Goal: Transaction & Acquisition: Purchase product/service

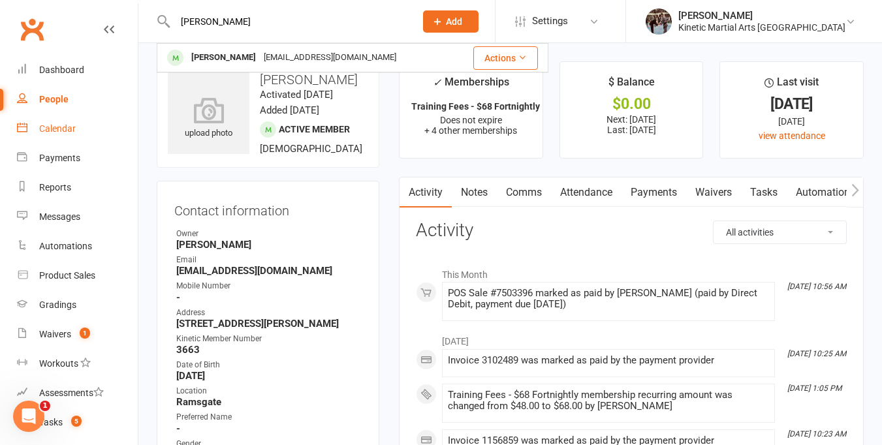
click at [54, 123] on div "Calendar" at bounding box center [57, 128] width 37 height 10
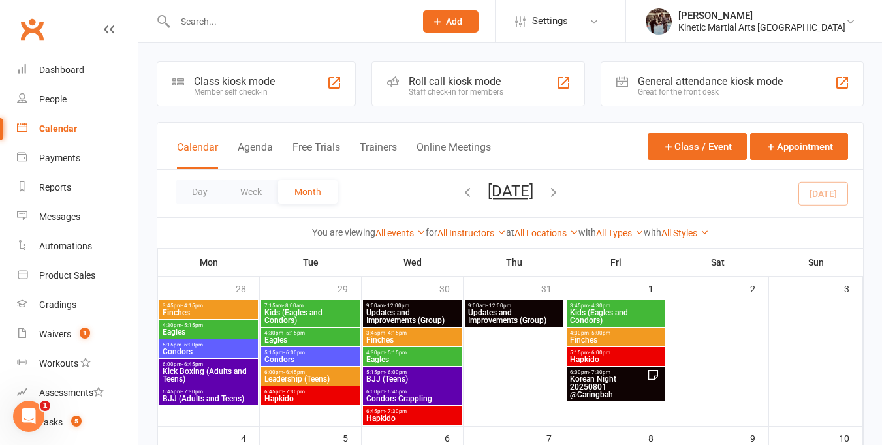
click at [622, 347] on div "5:15pm - 6:00pm Hapkido" at bounding box center [616, 356] width 99 height 19
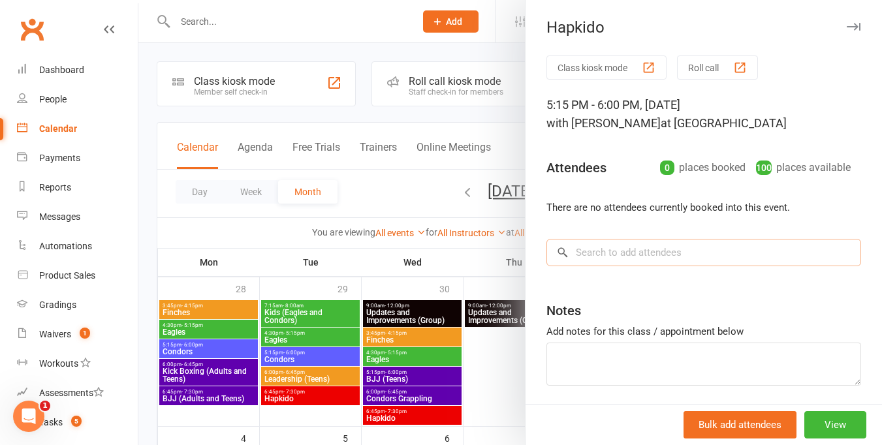
click at [598, 257] on input "search" at bounding box center [704, 252] width 315 height 27
click at [500, 353] on div at bounding box center [510, 222] width 744 height 445
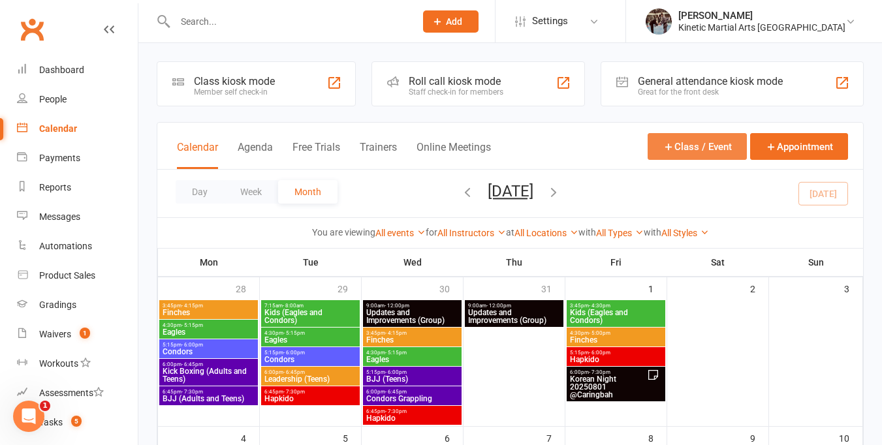
click at [718, 147] on button "Class / Event" at bounding box center [697, 146] width 99 height 27
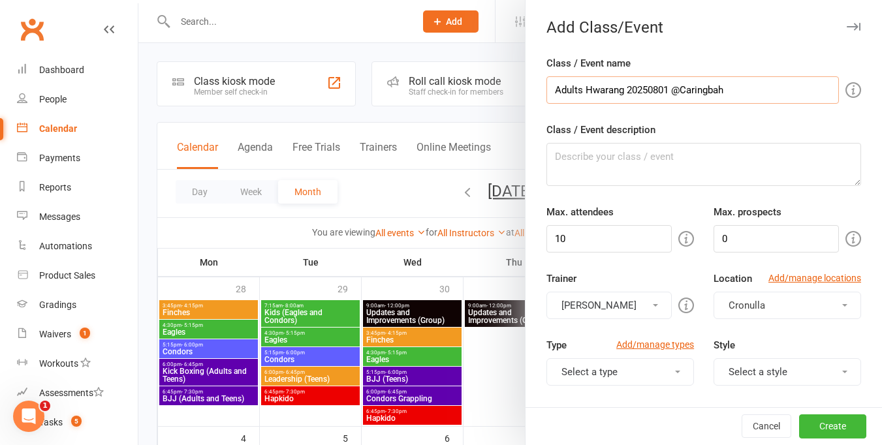
type input "Adults Hwarang 20250801 @Caringbah"
drag, startPoint x: 596, startPoint y: 238, endPoint x: 545, endPoint y: 238, distance: 50.9
click at [547, 238] on input "10" at bounding box center [609, 238] width 125 height 27
type input "50"
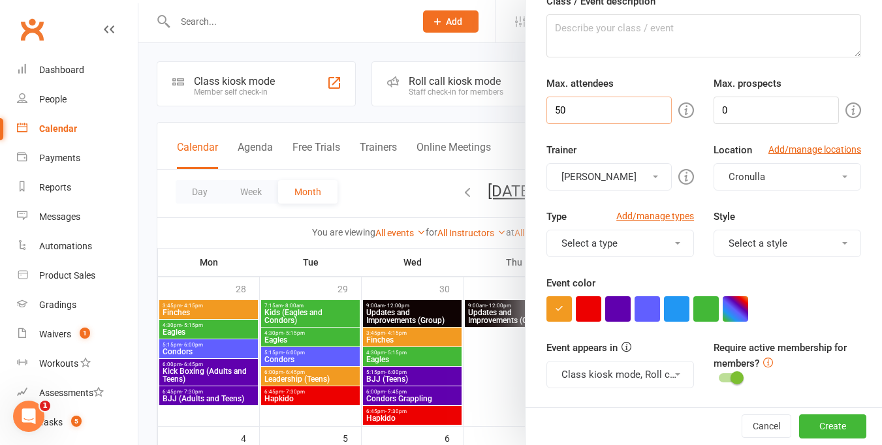
scroll to position [130, 0]
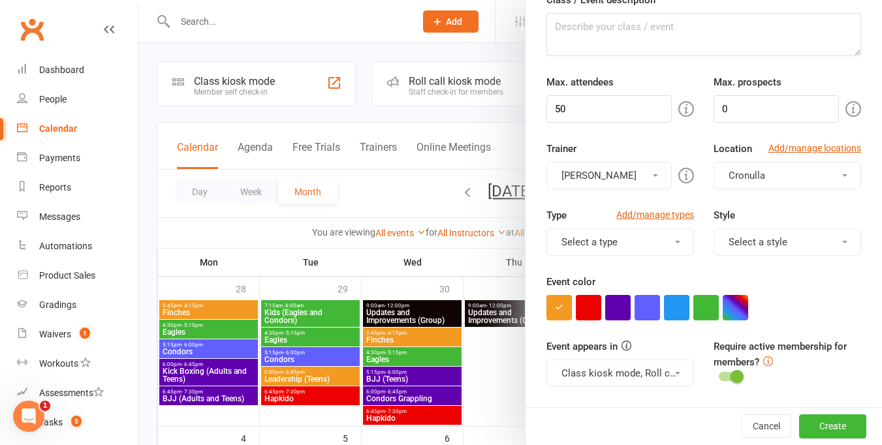
click at [645, 178] on button "[PERSON_NAME]" at bounding box center [609, 175] width 125 height 27
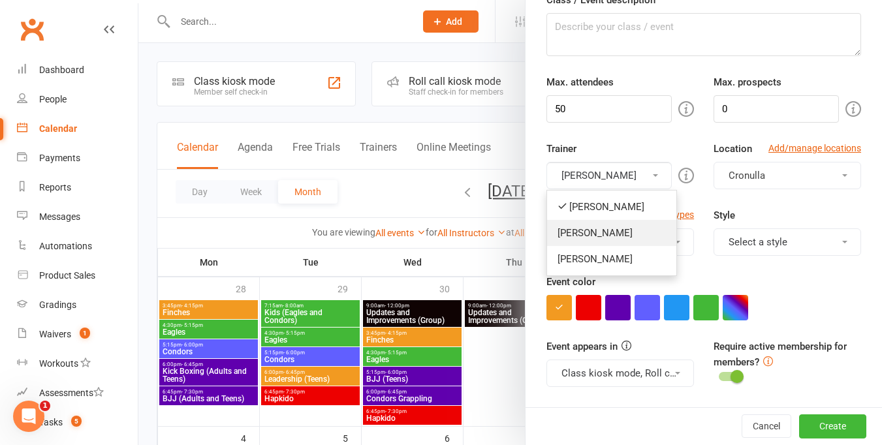
click at [629, 229] on link "[PERSON_NAME]" at bounding box center [611, 233] width 129 height 26
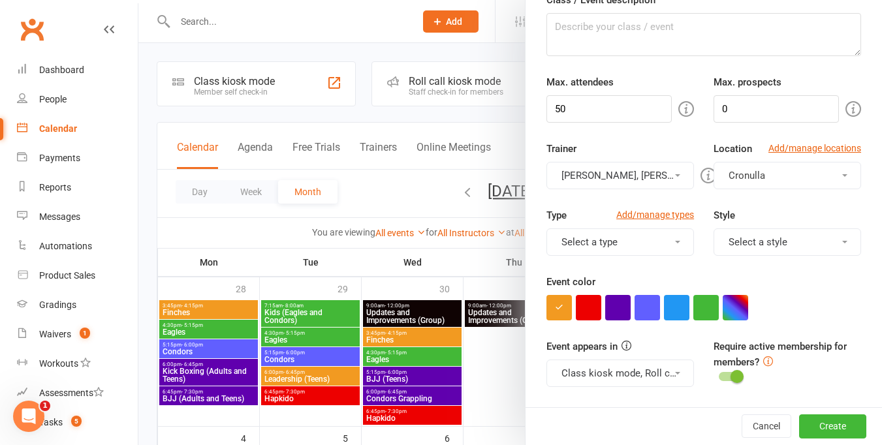
click at [829, 178] on button "Cronulla" at bounding box center [788, 175] width 148 height 27
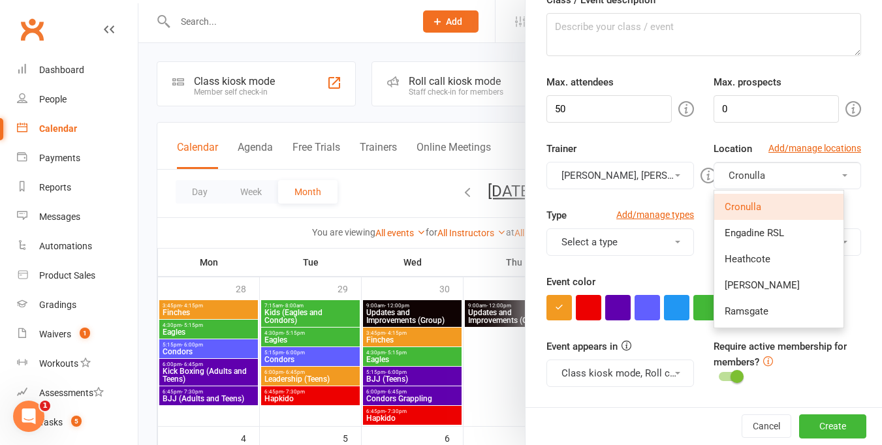
click at [799, 211] on link "Cronulla" at bounding box center [779, 207] width 129 height 26
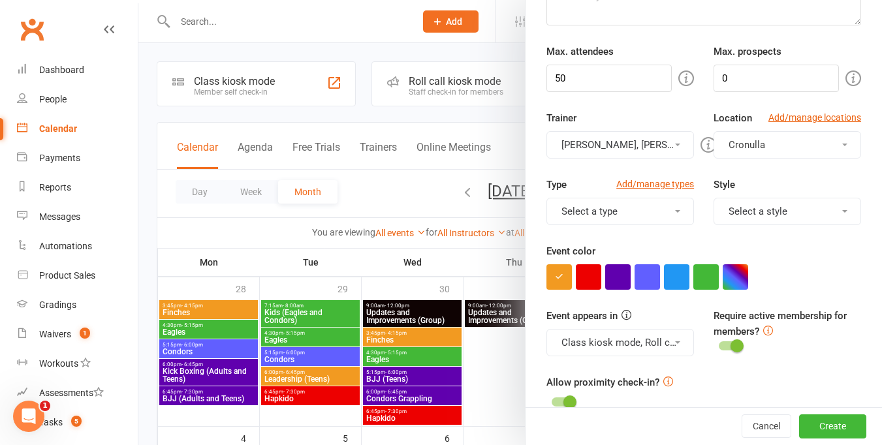
scroll to position [163, 0]
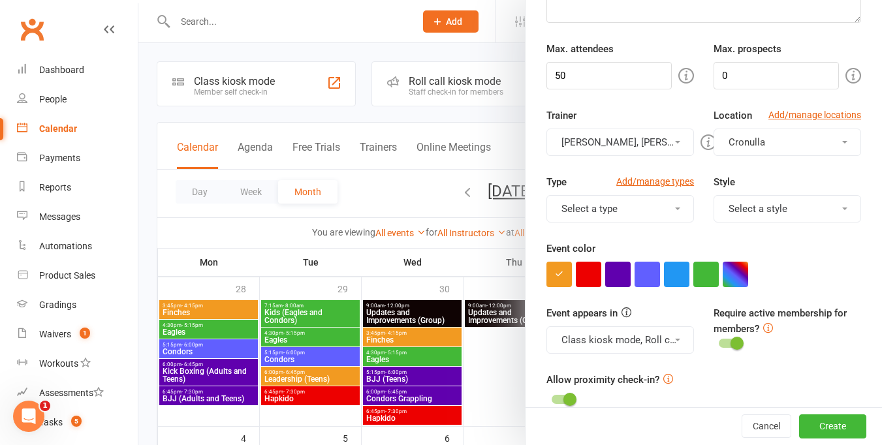
click at [669, 211] on button "Select a type" at bounding box center [621, 208] width 148 height 27
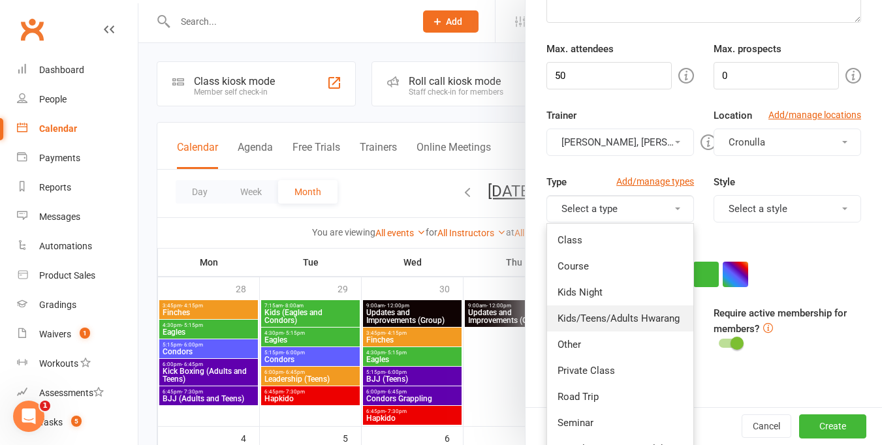
click at [628, 325] on link "Kids/Teens/Adults Hwarang" at bounding box center [620, 319] width 146 height 26
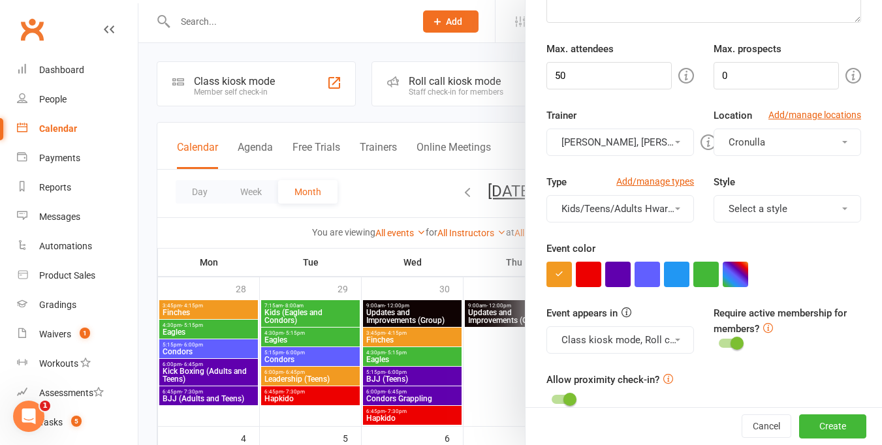
click at [827, 212] on button "Select a style" at bounding box center [788, 208] width 148 height 27
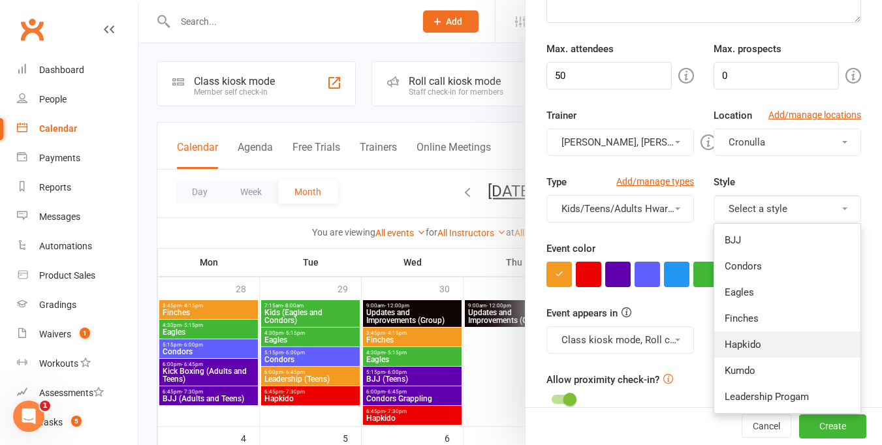
click at [782, 337] on link "Hapkido" at bounding box center [788, 345] width 146 height 26
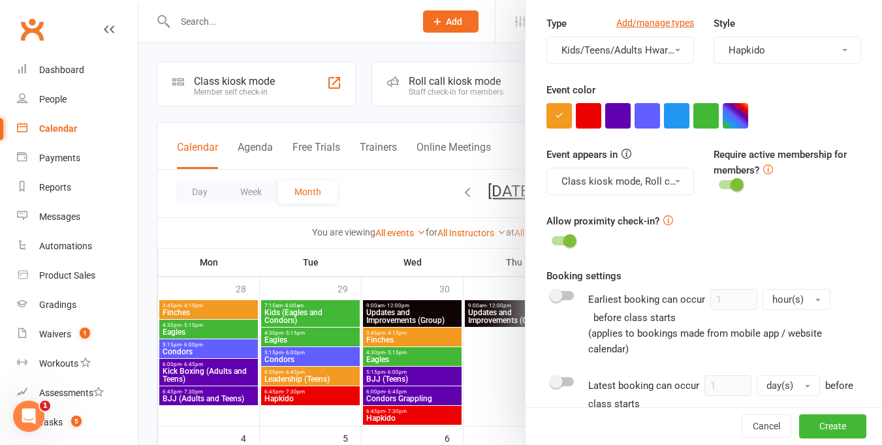
scroll to position [334, 0]
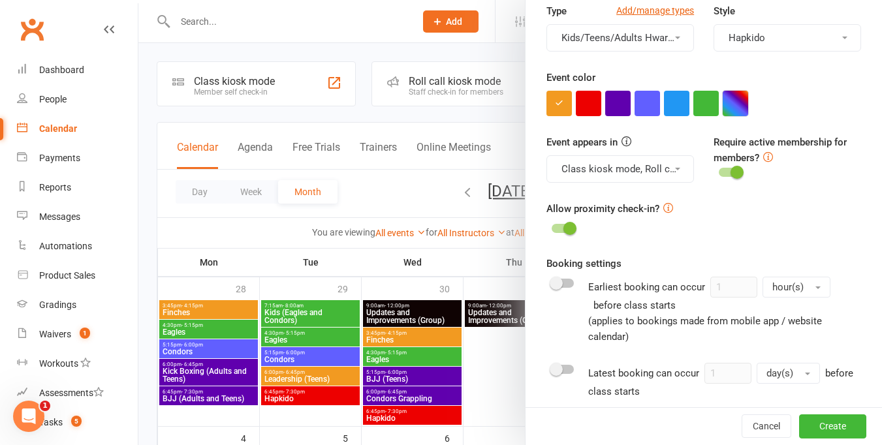
click at [733, 114] on button "button" at bounding box center [735, 103] width 25 height 25
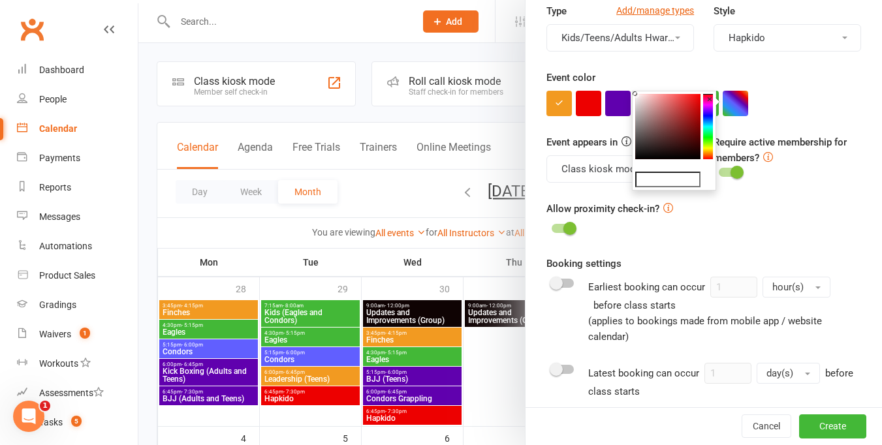
click at [691, 154] on colorpicker-saturation at bounding box center [667, 126] width 65 height 65
type input "#140303"
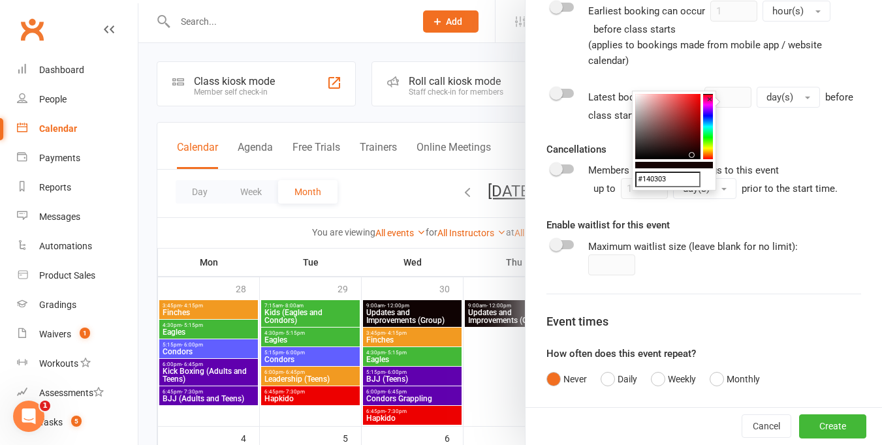
scroll to position [683, 0]
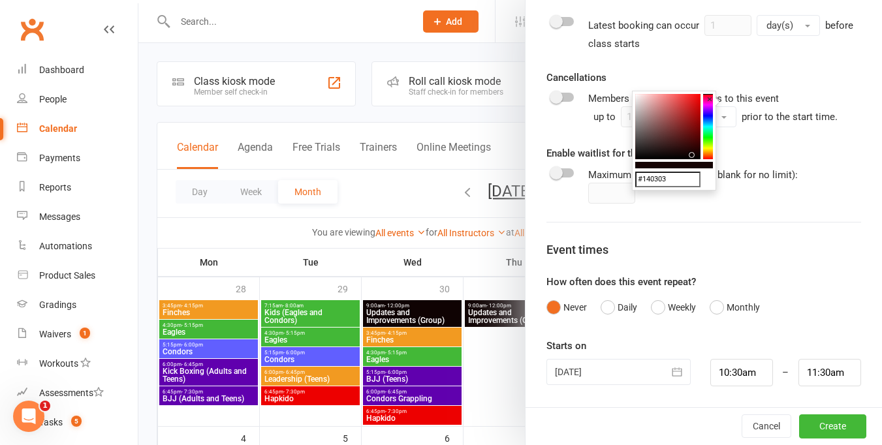
click at [671, 373] on icon "button" at bounding box center [677, 372] width 13 height 13
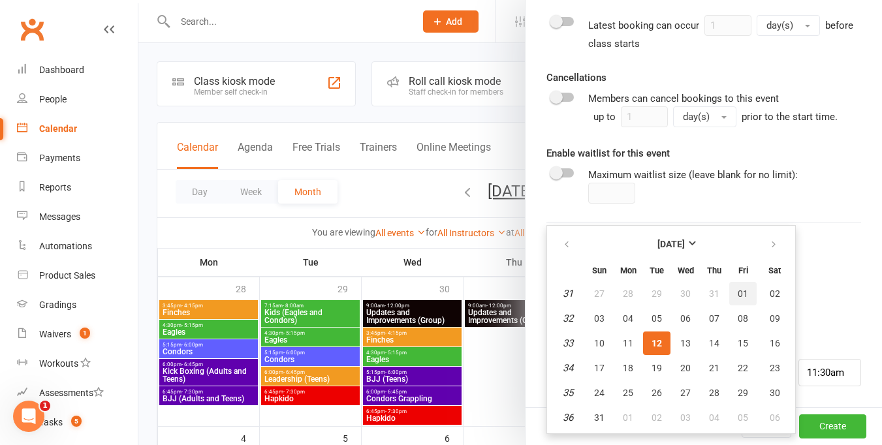
click at [736, 300] on button "01" at bounding box center [743, 294] width 27 height 24
type input "[DATE]"
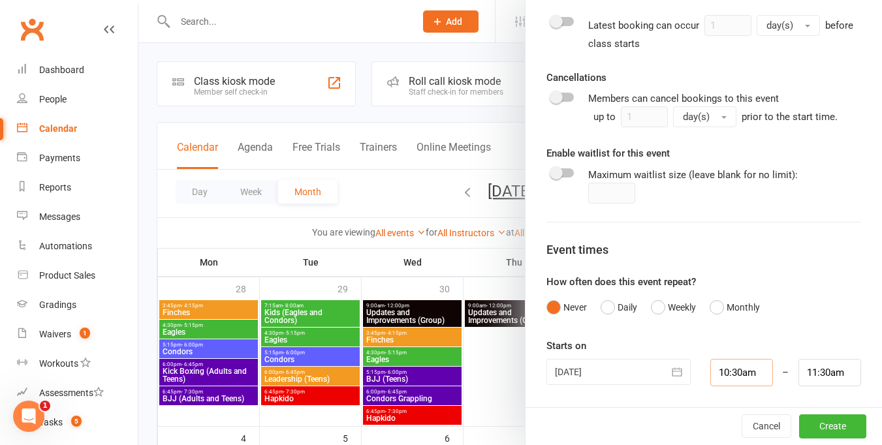
click at [731, 376] on input "10:30am" at bounding box center [742, 372] width 63 height 27
type input "9:00am"
click at [728, 283] on li "9:00am" at bounding box center [742, 288] width 63 height 20
click at [814, 372] on input "10:00am" at bounding box center [830, 372] width 63 height 27
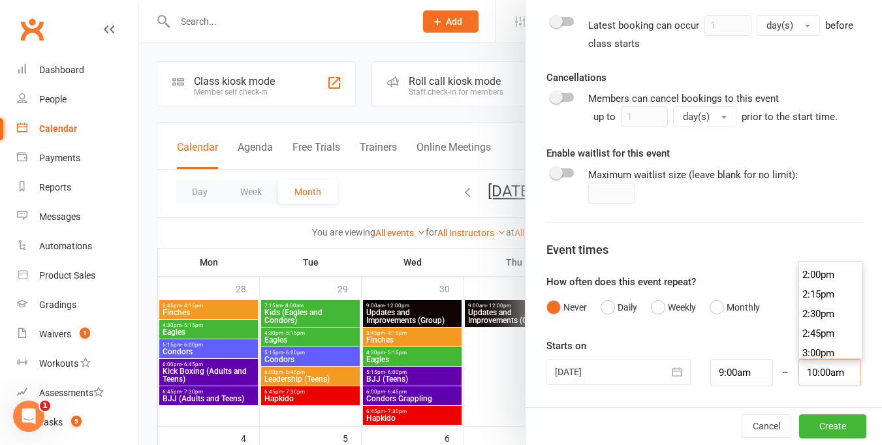
scroll to position [1095, 0]
type input "3:00pm"
click at [815, 346] on li "3:00pm" at bounding box center [830, 353] width 63 height 20
click at [811, 426] on button "Create" at bounding box center [832, 427] width 67 height 24
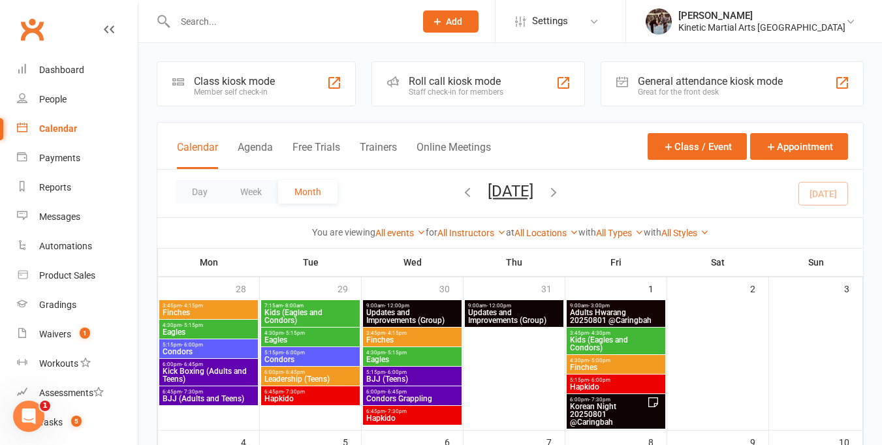
click at [612, 312] on span "Adults Hwarang 20250801 @Caringbah" at bounding box center [616, 317] width 93 height 16
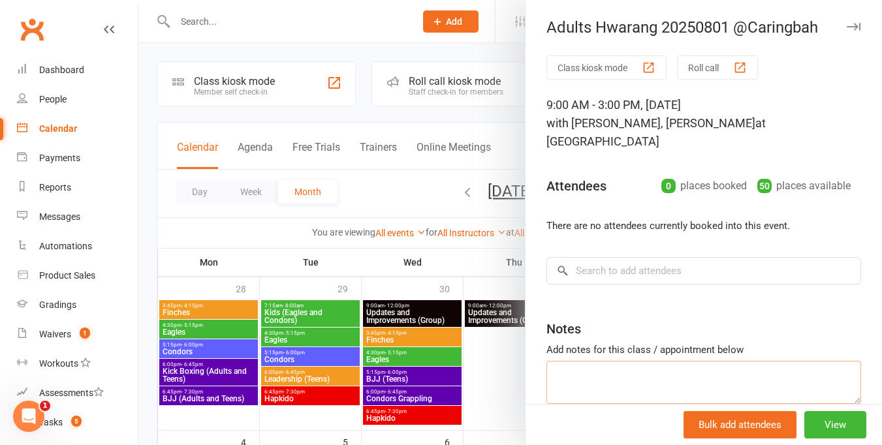
click at [588, 361] on textarea at bounding box center [704, 382] width 315 height 43
type textarea "$85"
click at [627, 257] on input "search" at bounding box center [704, 270] width 315 height 27
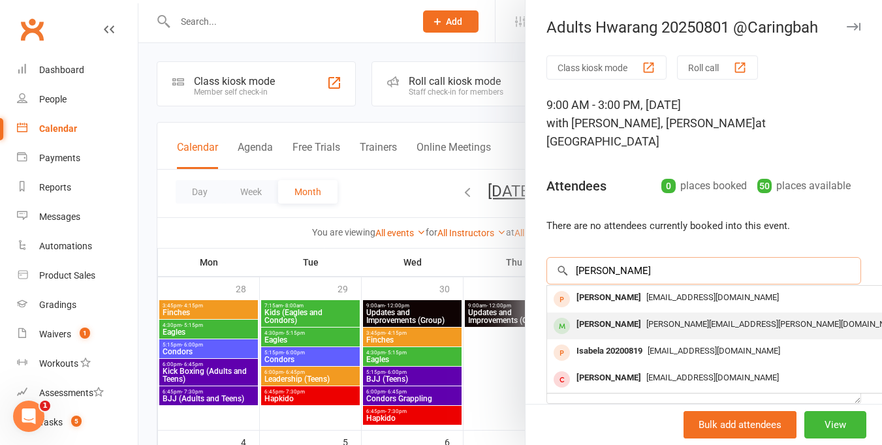
type input "isabell"
click at [628, 315] on div "[PERSON_NAME]" at bounding box center [608, 324] width 75 height 19
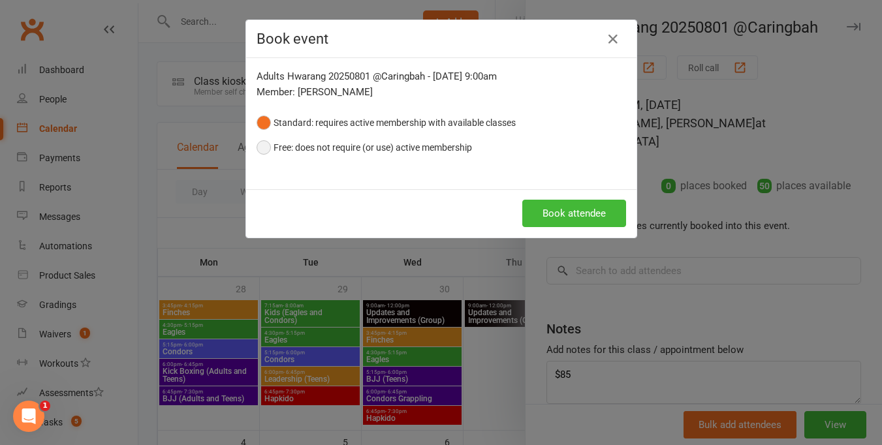
click at [257, 150] on button "Free: does not require (or use) active membership" at bounding box center [365, 147] width 216 height 25
click at [583, 216] on button "Book attendee" at bounding box center [575, 213] width 104 height 27
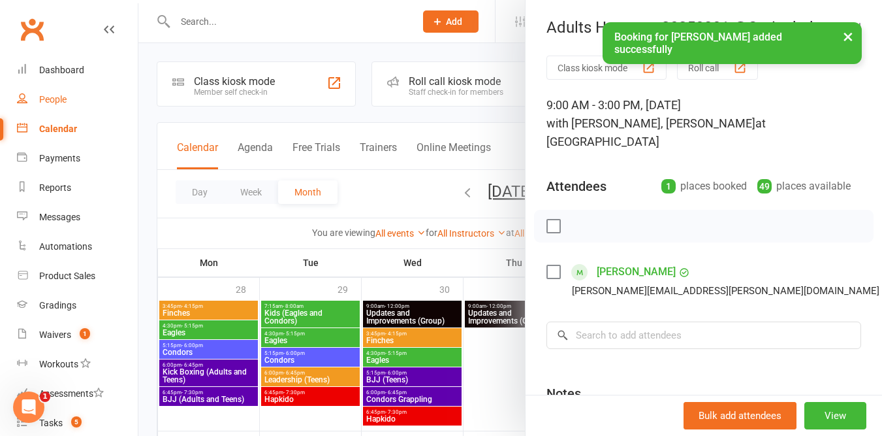
click at [59, 104] on div "People" at bounding box center [52, 99] width 27 height 10
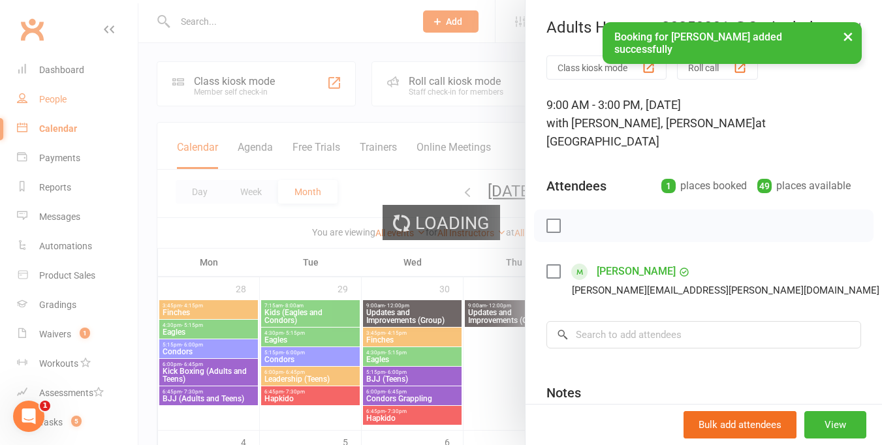
select select "100"
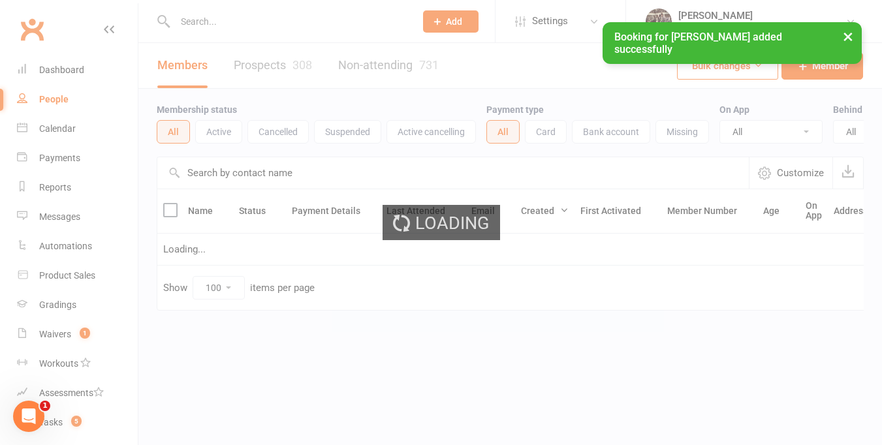
click at [240, 18] on div at bounding box center [510, 222] width 744 height 445
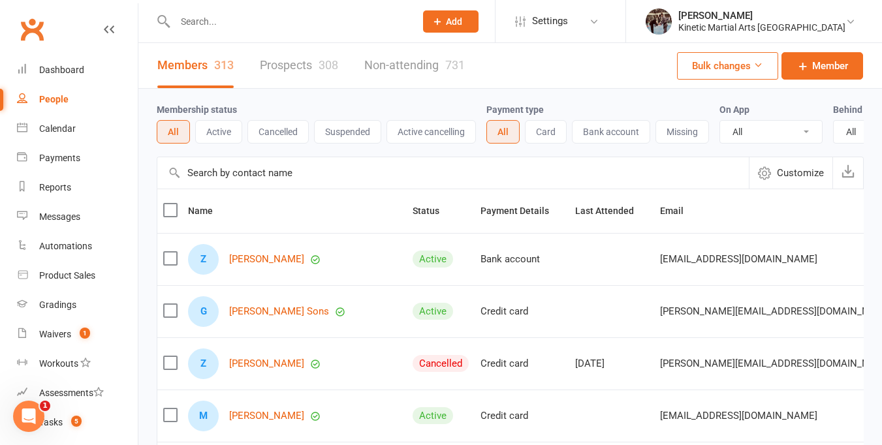
click at [226, 24] on input "text" at bounding box center [288, 21] width 235 height 18
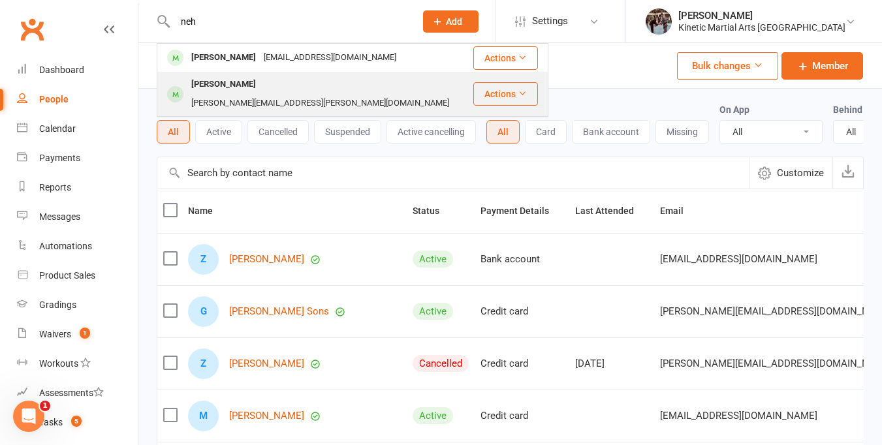
type input "neh"
click at [221, 81] on div "[PERSON_NAME]" at bounding box center [223, 84] width 72 height 19
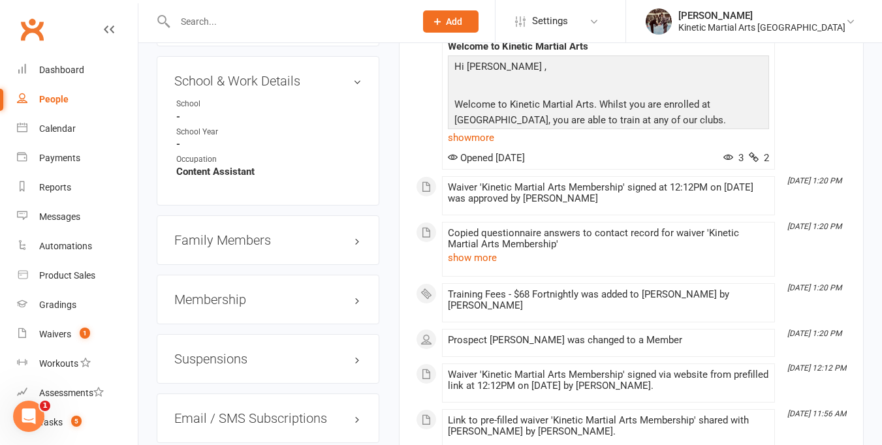
scroll to position [1494, 0]
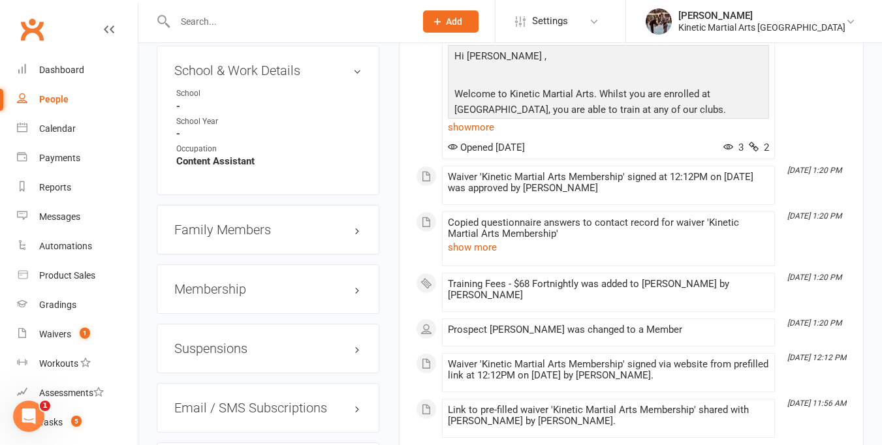
click at [362, 295] on div "Membership" at bounding box center [268, 290] width 223 height 50
click at [355, 296] on h3 "Membership" at bounding box center [267, 289] width 187 height 14
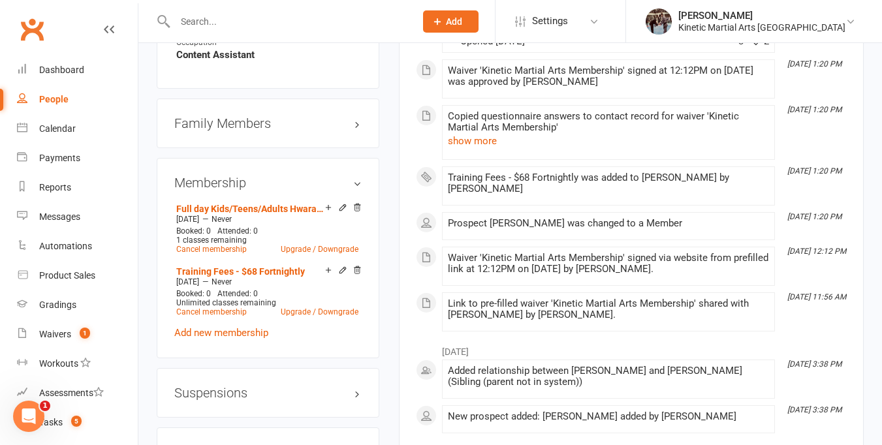
scroll to position [1688, 0]
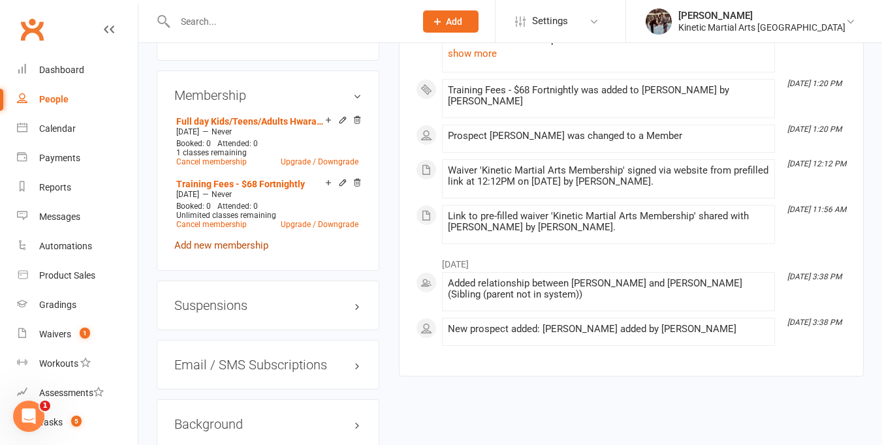
click at [227, 246] on link "Add new membership" at bounding box center [221, 246] width 94 height 12
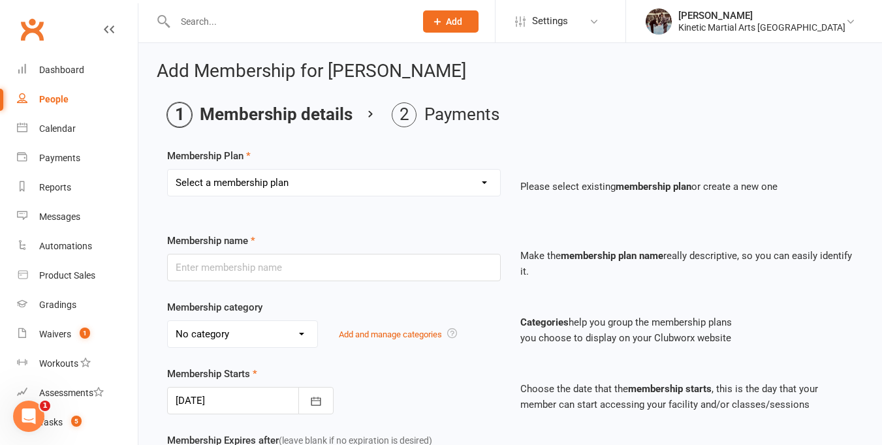
scroll to position [7, 0]
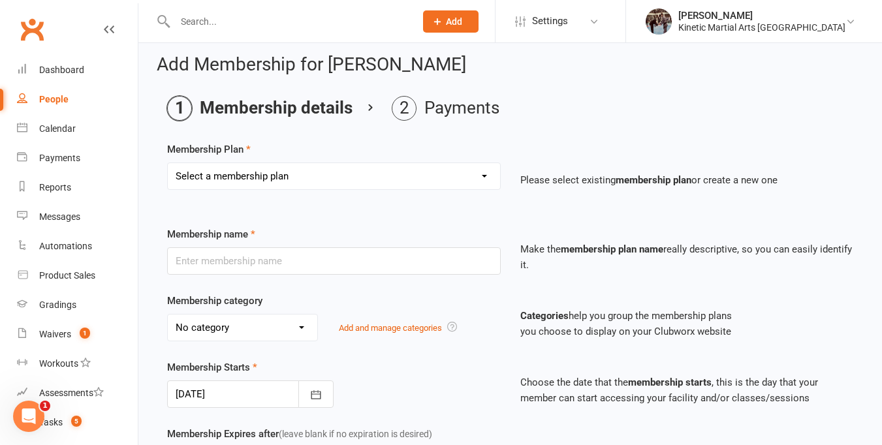
click at [487, 174] on select "Select a membership plan Create new Membership Plan Training Fees - $68 Fortnig…" at bounding box center [334, 176] width 332 height 26
select select "5"
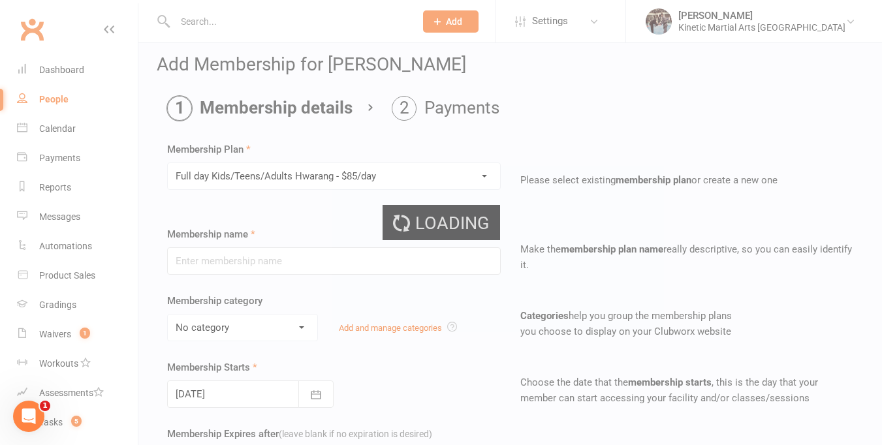
type input "Full day Kids/Teens/Adults Hwarang - $85/day"
select select "3"
type input "0"
type input "1"
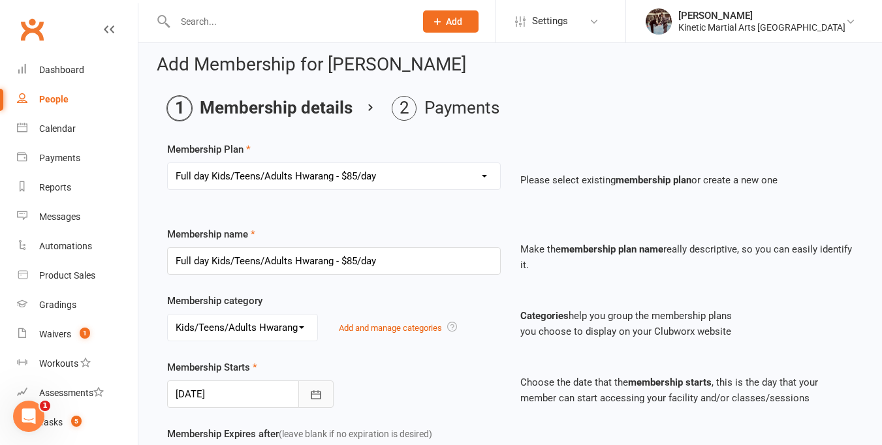
click at [314, 396] on icon "button" at bounding box center [316, 395] width 13 height 13
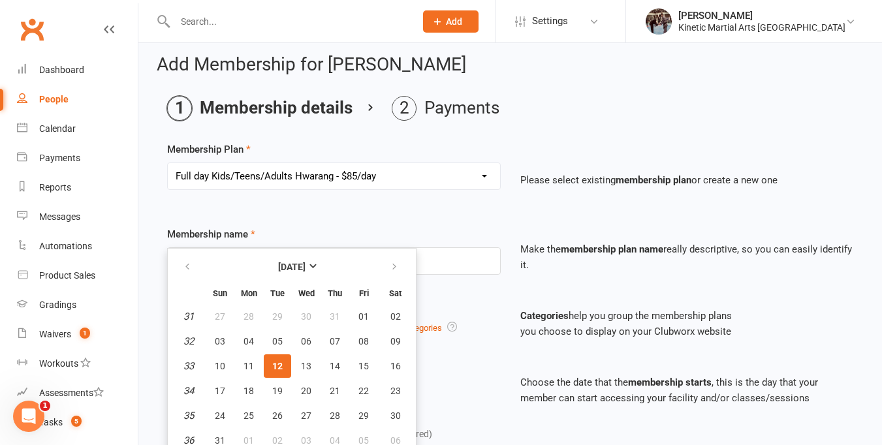
scroll to position [14, 0]
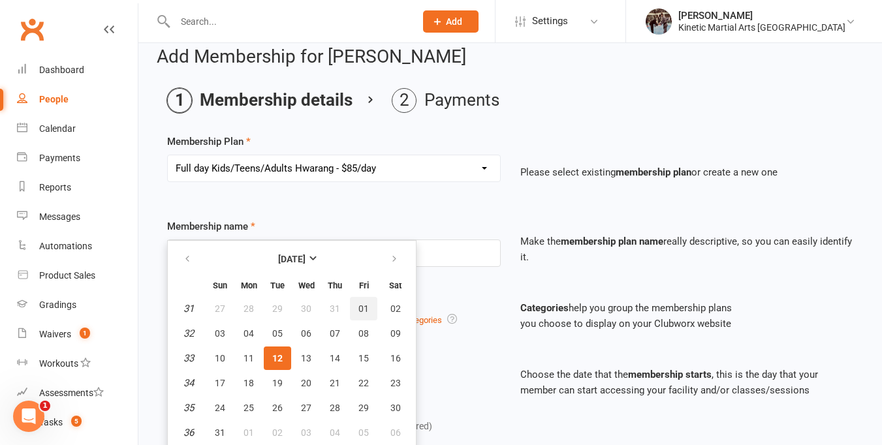
click at [359, 310] on span "01" at bounding box center [364, 309] width 10 height 10
type input "[DATE]"
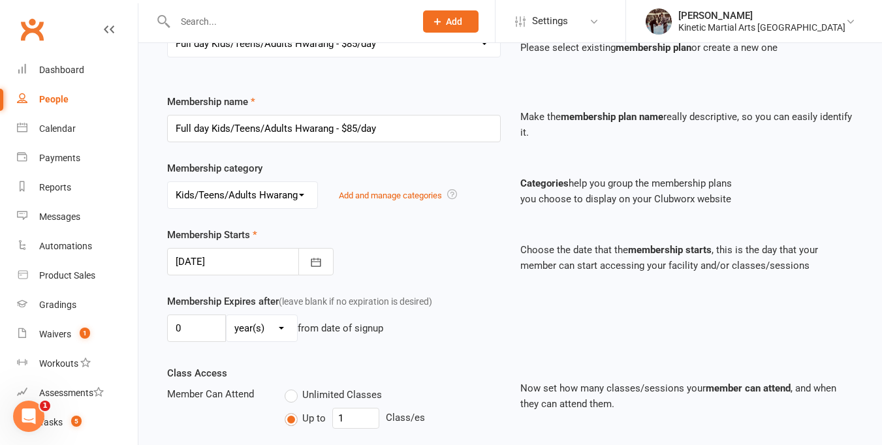
scroll to position [445, 0]
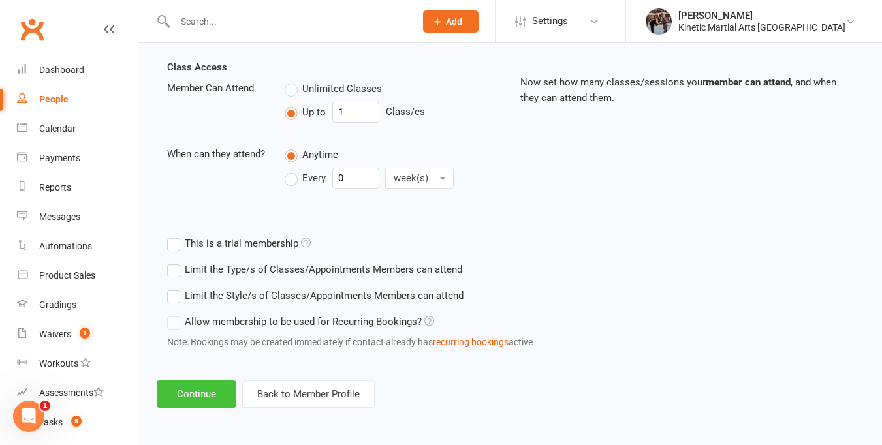
click at [202, 387] on button "Continue" at bounding box center [197, 394] width 80 height 27
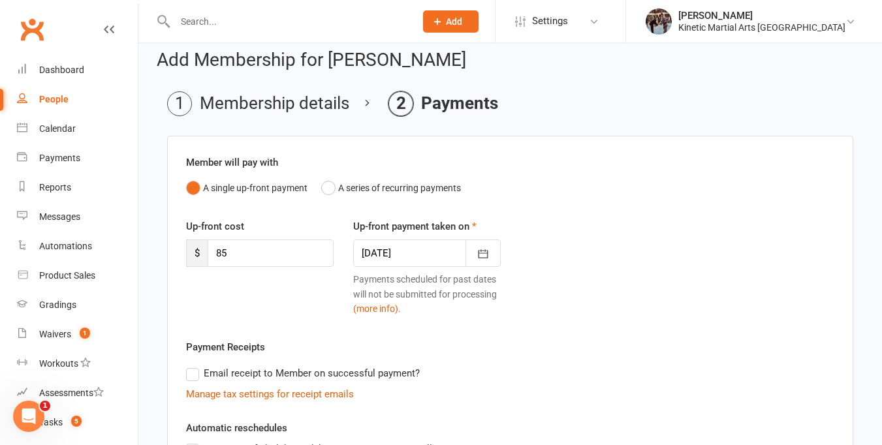
scroll to position [16, 0]
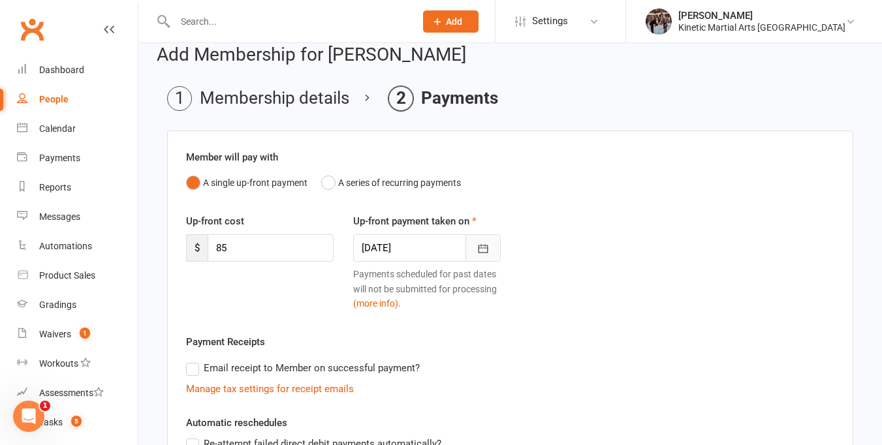
click at [487, 251] on icon "button" at bounding box center [483, 249] width 10 height 8
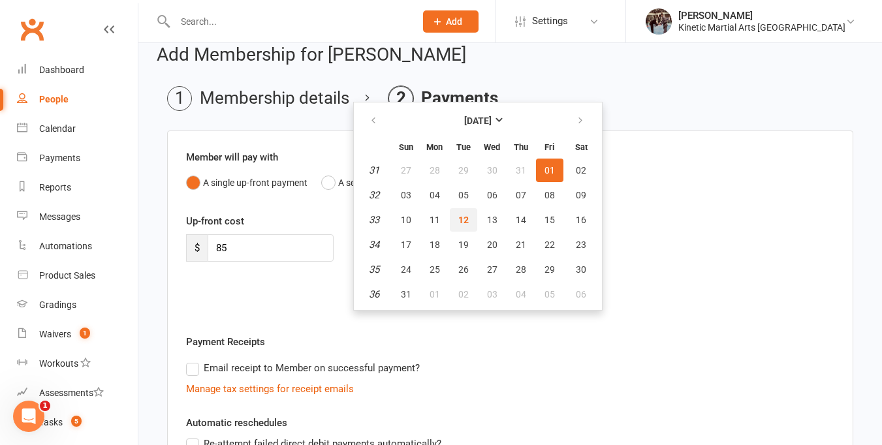
click at [465, 219] on span "12" at bounding box center [463, 220] width 10 height 10
type input "[DATE]"
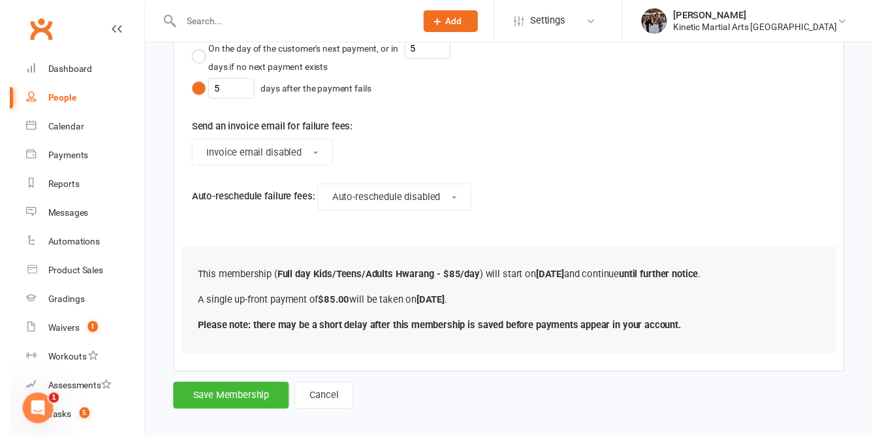
scroll to position [544, 0]
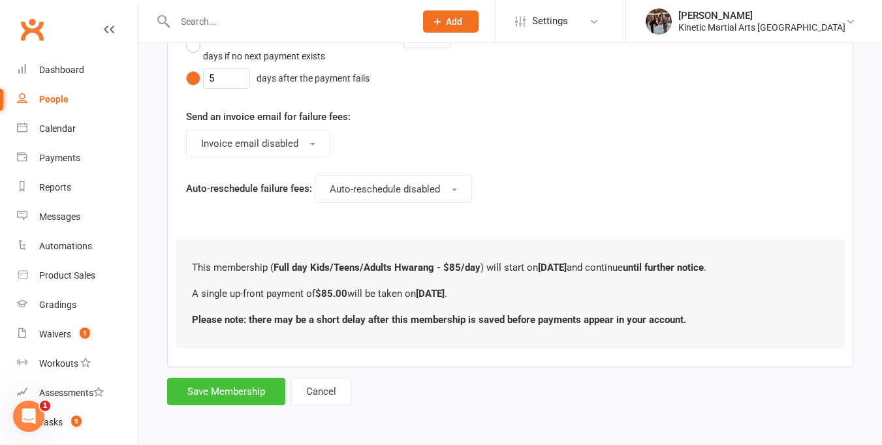
click at [269, 389] on button "Save Membership" at bounding box center [226, 391] width 118 height 27
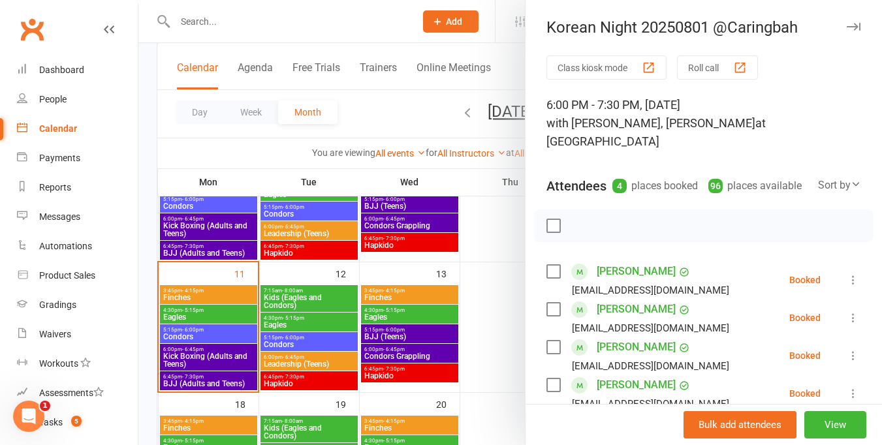
scroll to position [8, 0]
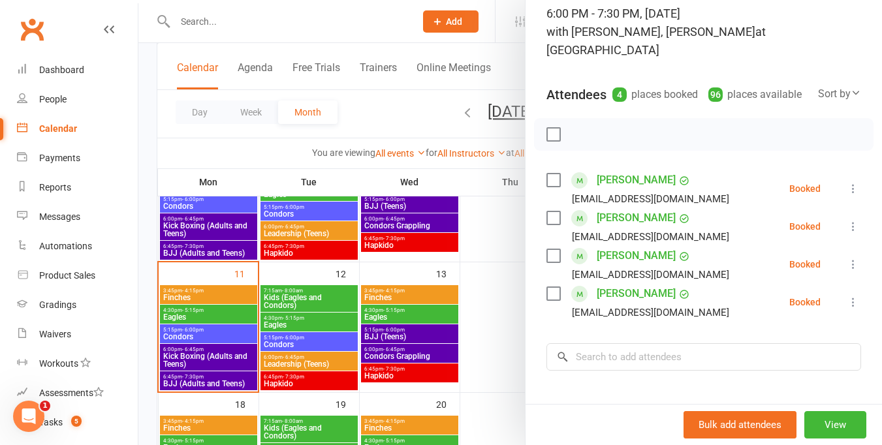
click at [492, 297] on div at bounding box center [510, 222] width 744 height 445
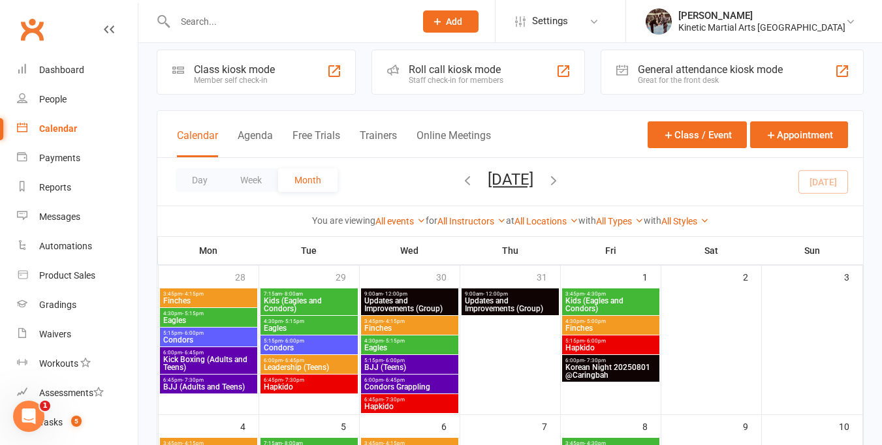
scroll to position [0, 0]
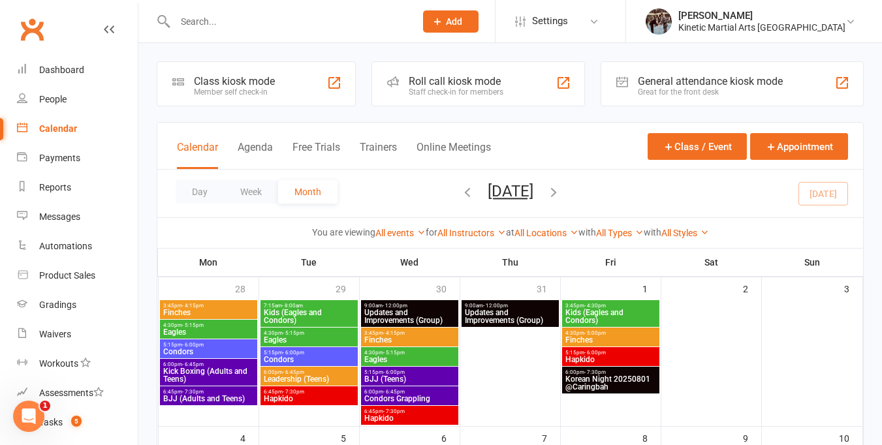
click at [624, 382] on span "Korean Night 20250801 @Caringbah" at bounding box center [611, 384] width 92 height 16
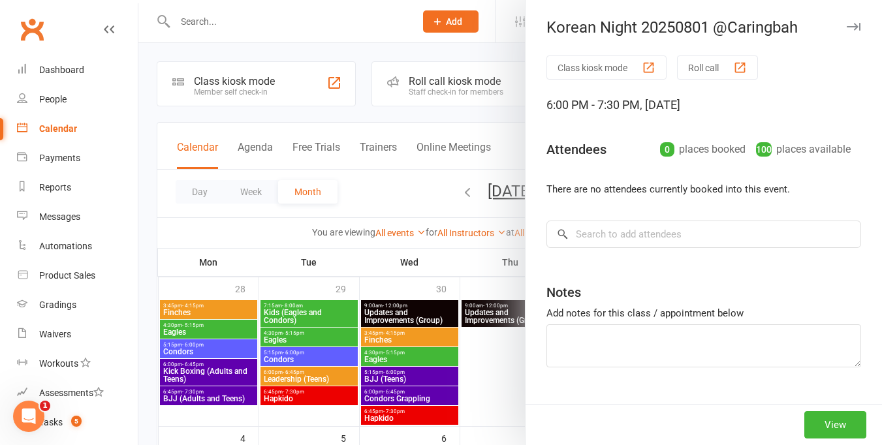
type textarea "$45 pp ($35 for leadership) Gaiaa free [PERSON_NAME] and [PERSON_NAME] $35"
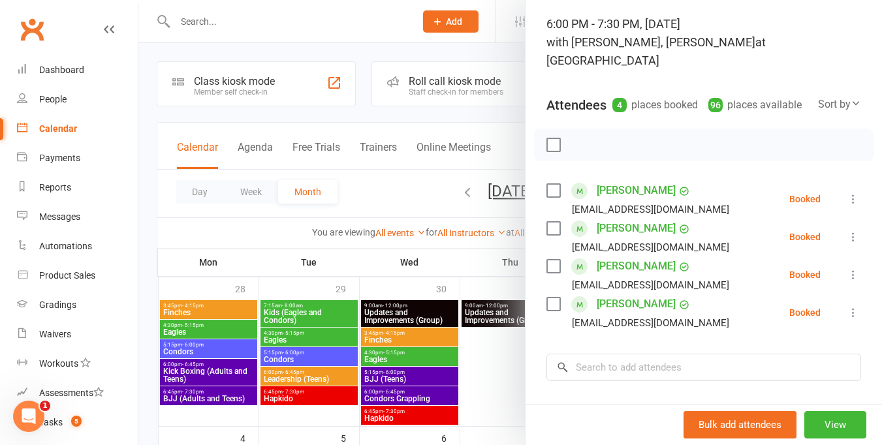
scroll to position [97, 0]
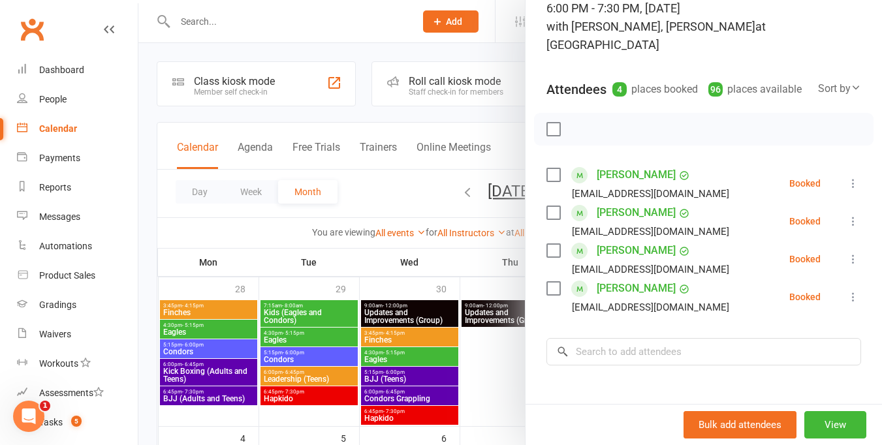
click at [499, 385] on div at bounding box center [510, 222] width 744 height 445
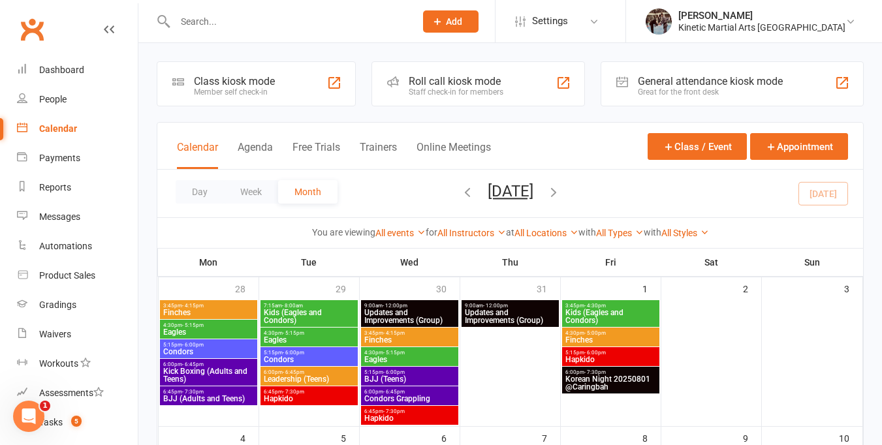
click at [460, 193] on icon "button" at bounding box center [467, 192] width 14 height 14
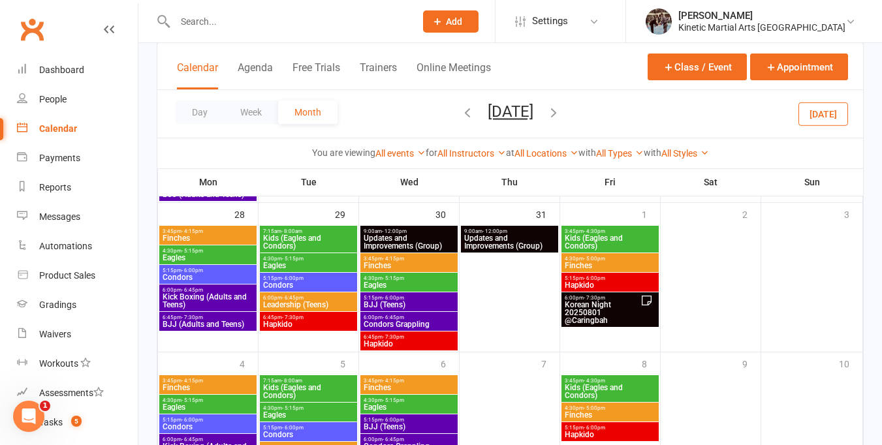
scroll to position [713, 0]
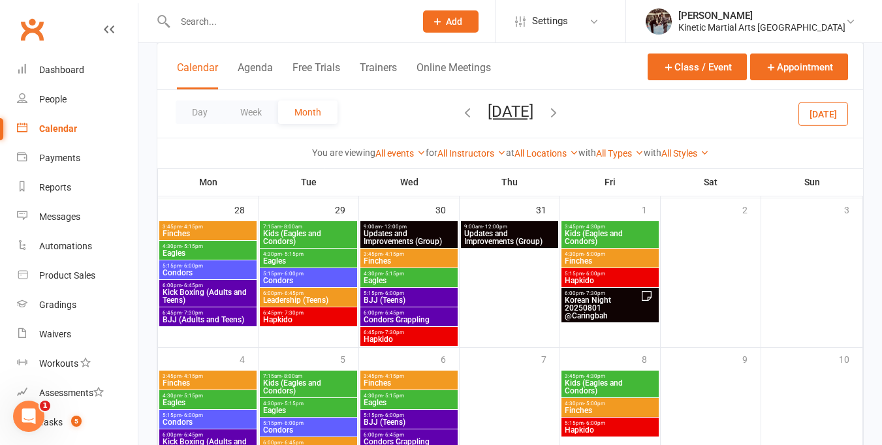
click at [560, 108] on icon "button" at bounding box center [554, 112] width 14 height 14
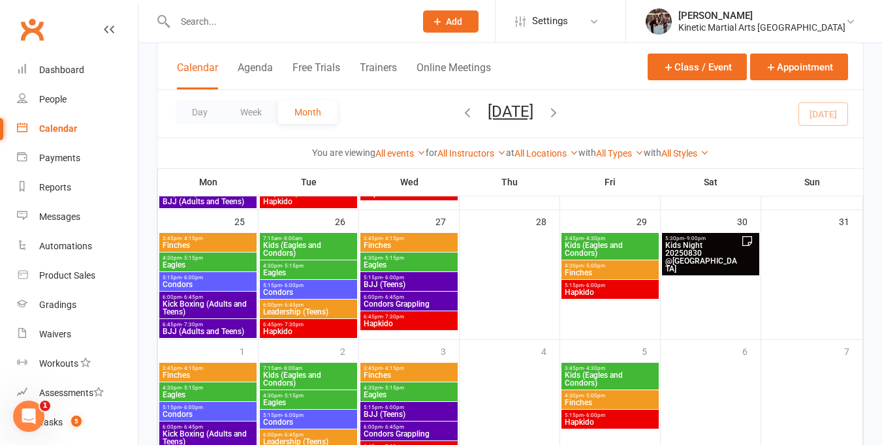
scroll to position [600, 0]
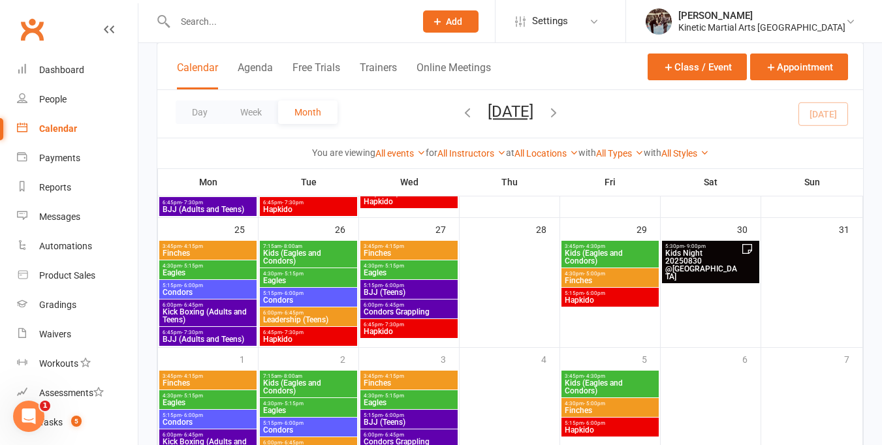
click at [700, 250] on span "Kids Night 20250830 @[GEOGRAPHIC_DATA]" at bounding box center [703, 264] width 76 height 31
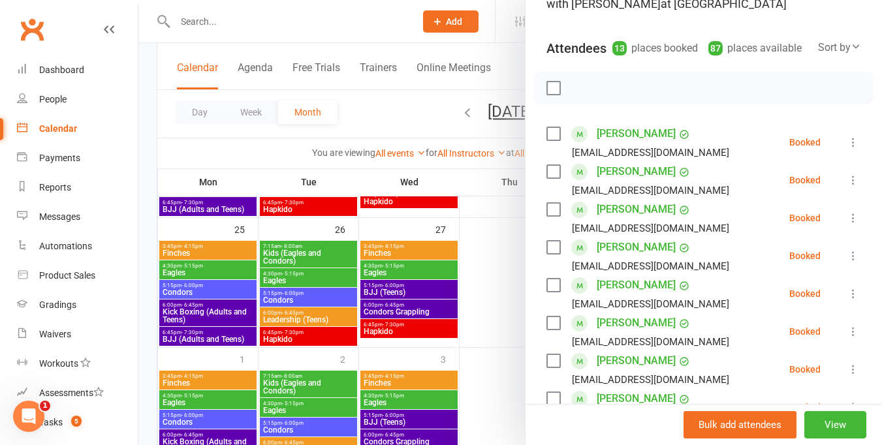
scroll to position [124, 0]
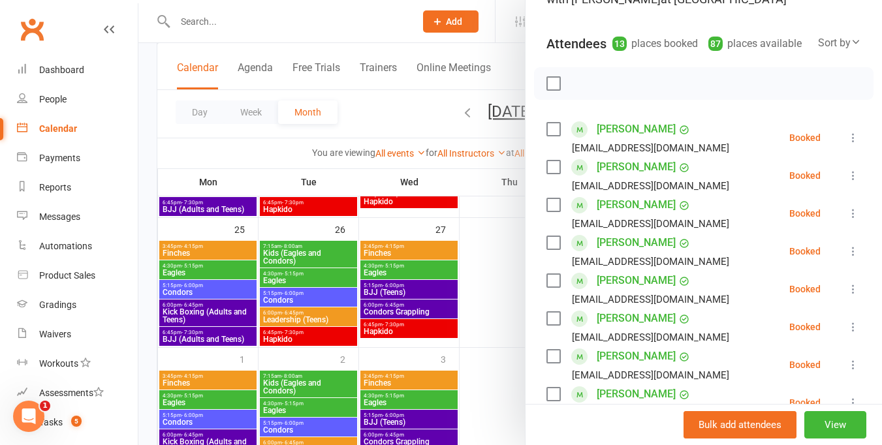
click at [552, 212] on label at bounding box center [553, 205] width 13 height 13
click at [662, 91] on icon "button" at bounding box center [665, 83] width 14 height 14
click at [592, 95] on div at bounding box center [704, 83] width 340 height 33
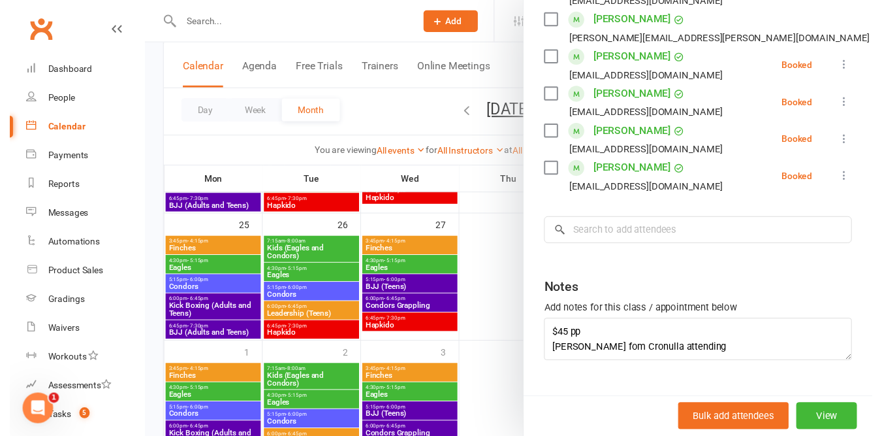
scroll to position [526, 0]
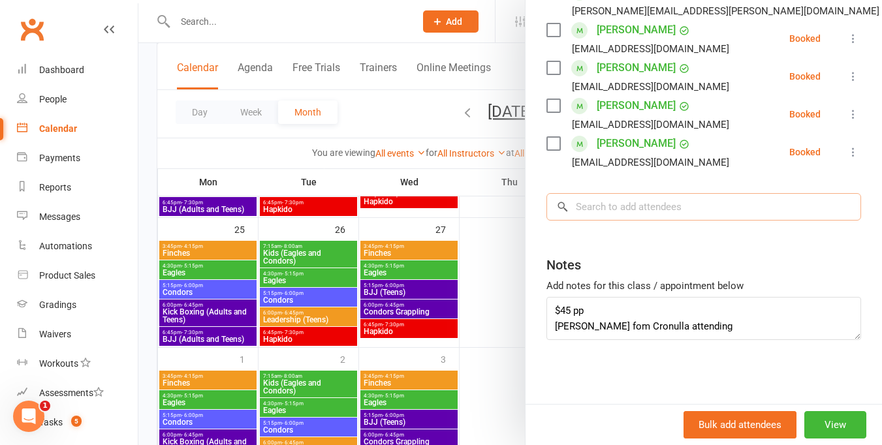
click at [611, 221] on input "search" at bounding box center [704, 206] width 315 height 27
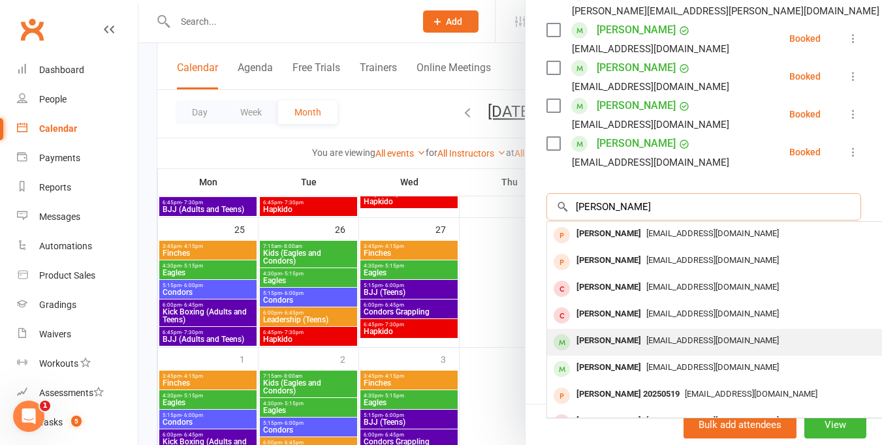
type input "[PERSON_NAME]"
click at [652, 346] on span "[EMAIL_ADDRESS][DOMAIN_NAME]" at bounding box center [713, 341] width 133 height 10
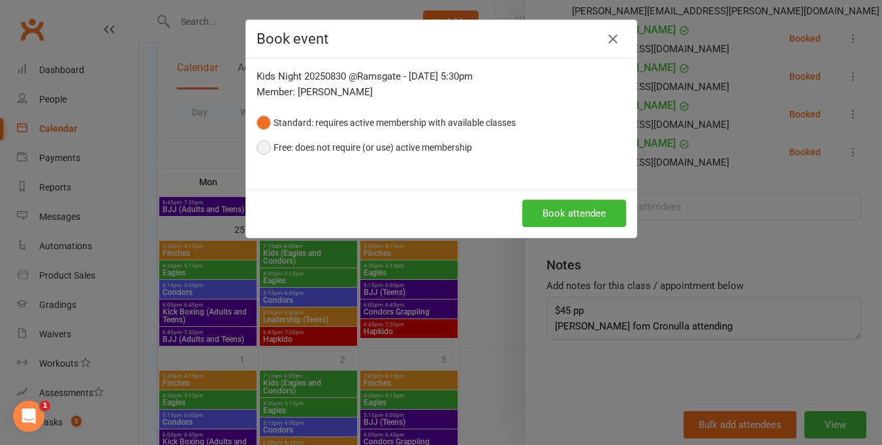
click at [260, 148] on button "Free: does not require (or use) active membership" at bounding box center [365, 147] width 216 height 25
click at [562, 201] on button "Book attendee" at bounding box center [575, 213] width 104 height 27
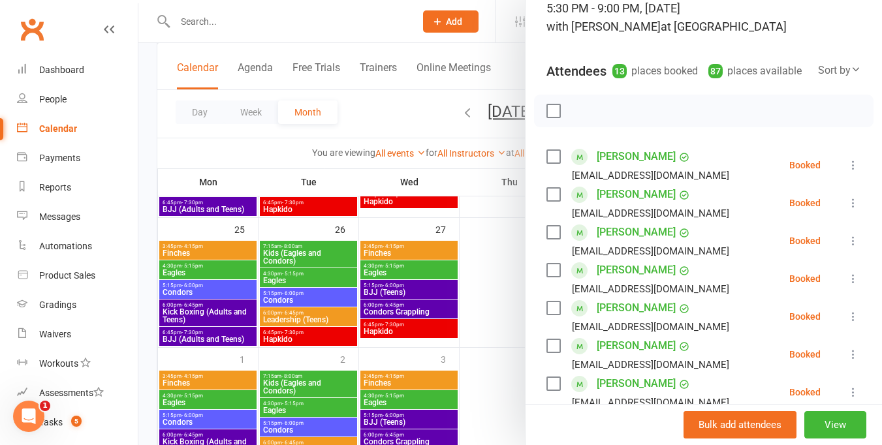
scroll to position [41, 0]
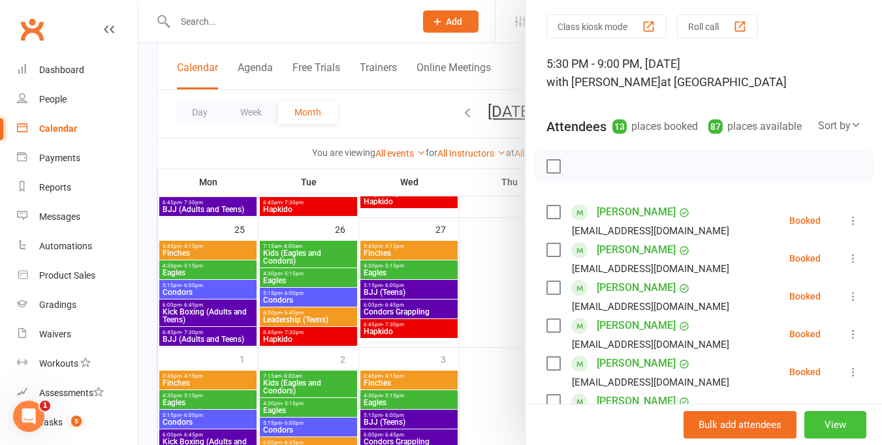
click at [820, 433] on button "View" at bounding box center [836, 424] width 62 height 27
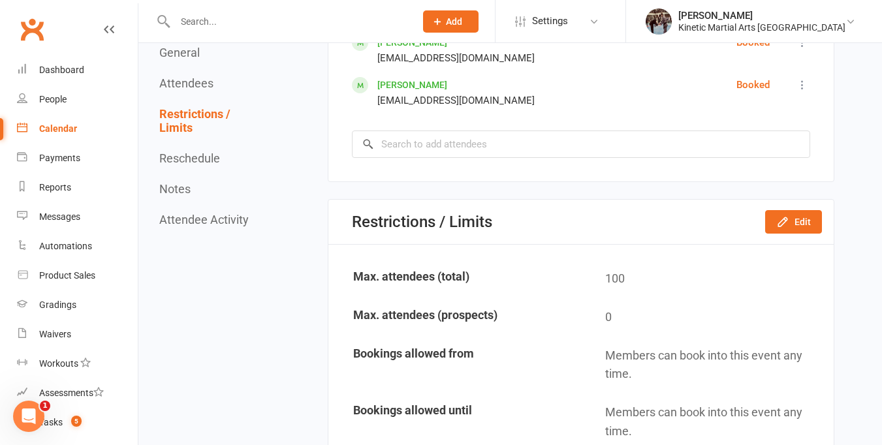
scroll to position [1229, 0]
click at [803, 223] on button "Edit" at bounding box center [793, 223] width 57 height 24
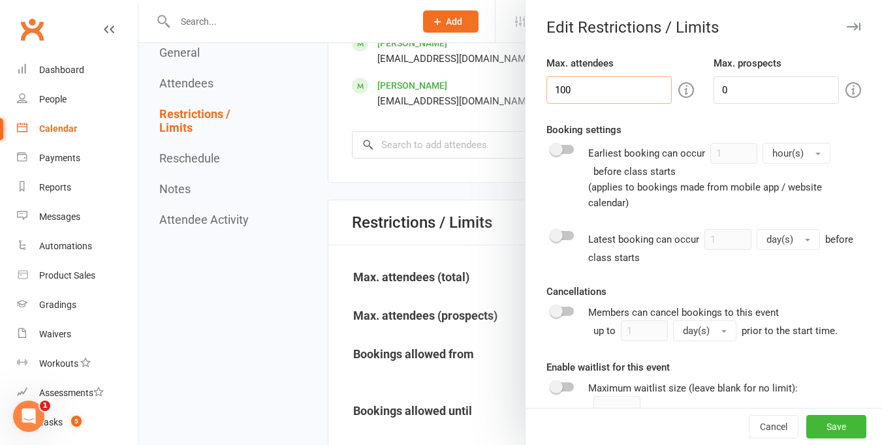
drag, startPoint x: 567, startPoint y: 90, endPoint x: 528, endPoint y: 93, distance: 39.3
click at [528, 93] on div "Max. attendees 100 Max. prospects 0 Booking settings Earliest booking can occur…" at bounding box center [704, 246] width 357 height 380
type input "25"
click at [829, 423] on button "Save" at bounding box center [837, 427] width 60 height 24
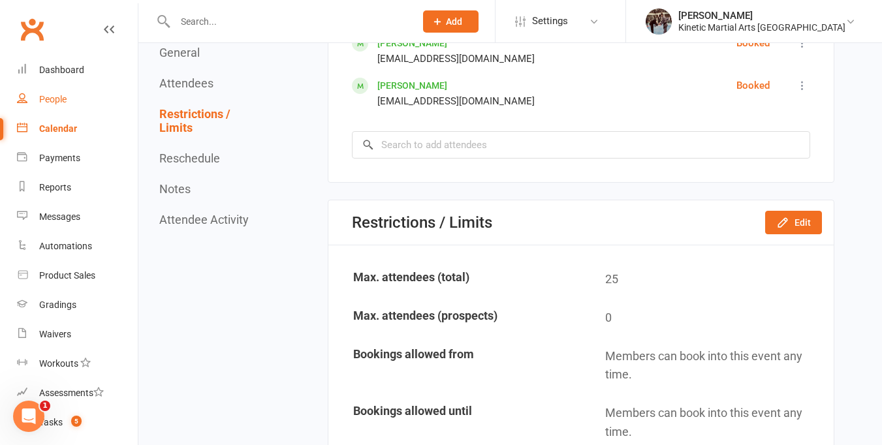
click at [54, 99] on div "People" at bounding box center [52, 99] width 27 height 10
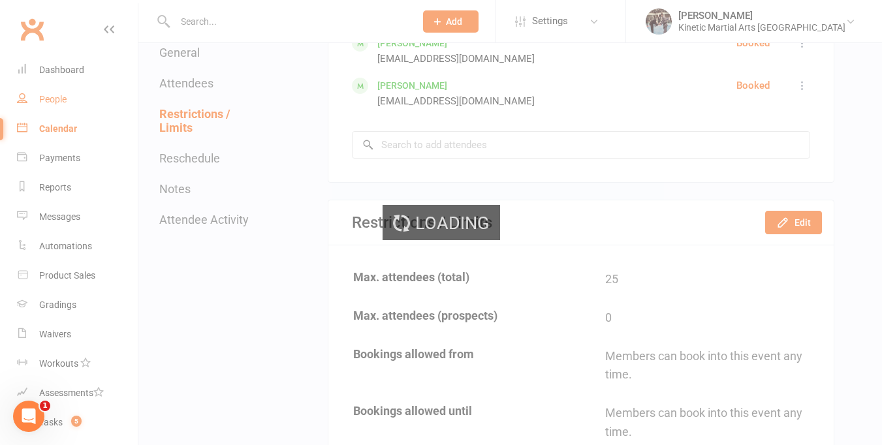
select select "100"
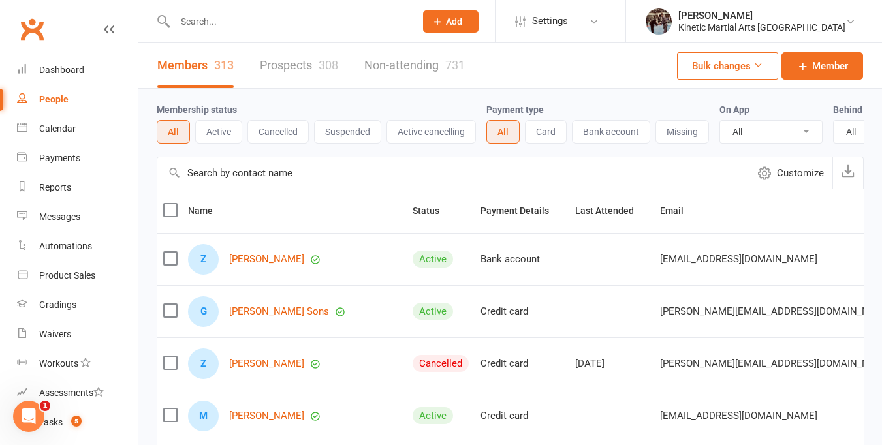
click at [351, 24] on input "text" at bounding box center [288, 21] width 235 height 18
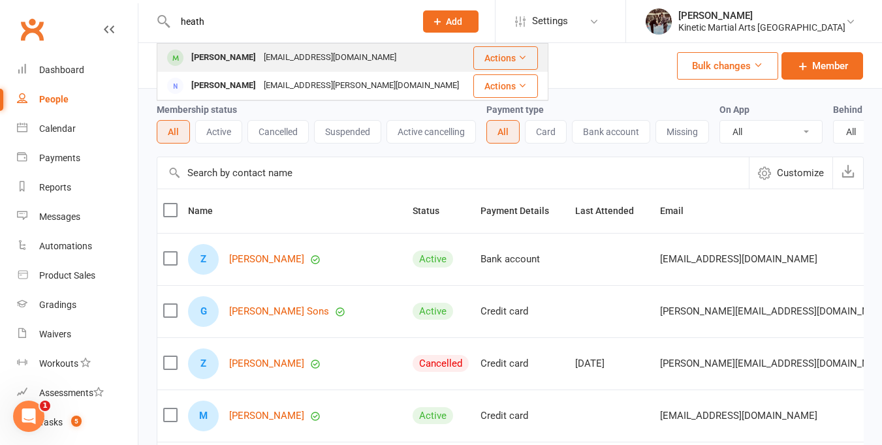
type input "heath"
click at [345, 57] on div "[EMAIL_ADDRESS][DOMAIN_NAME]" at bounding box center [330, 57] width 140 height 19
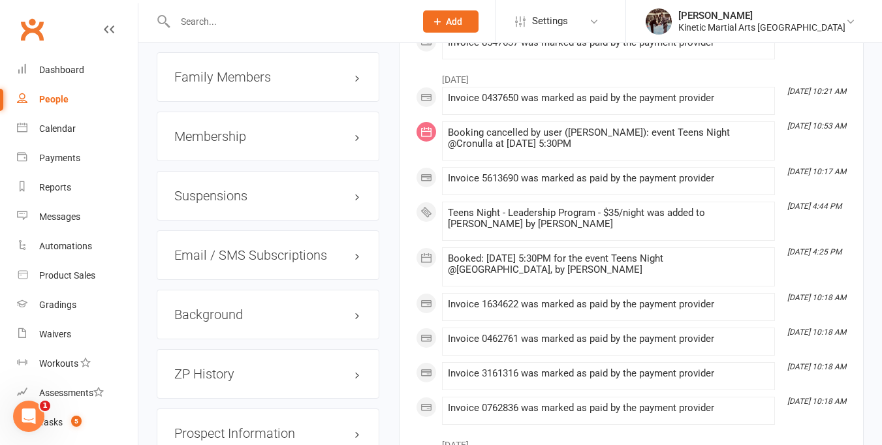
scroll to position [1757, 0]
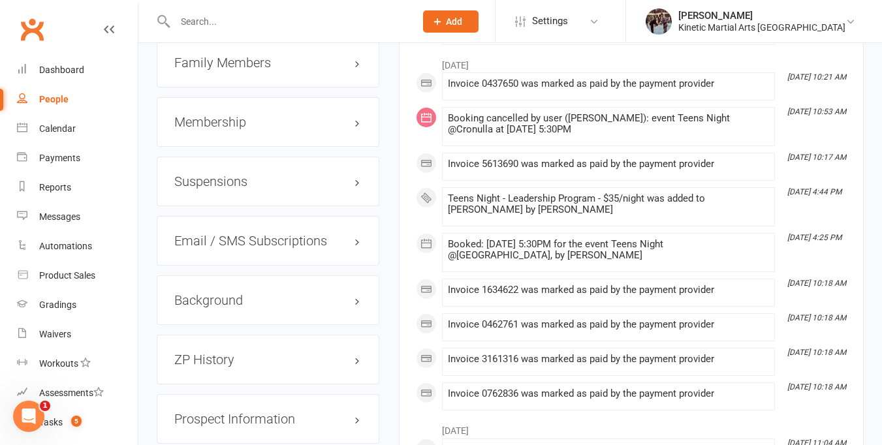
click at [358, 129] on h3 "Membership" at bounding box center [267, 122] width 187 height 14
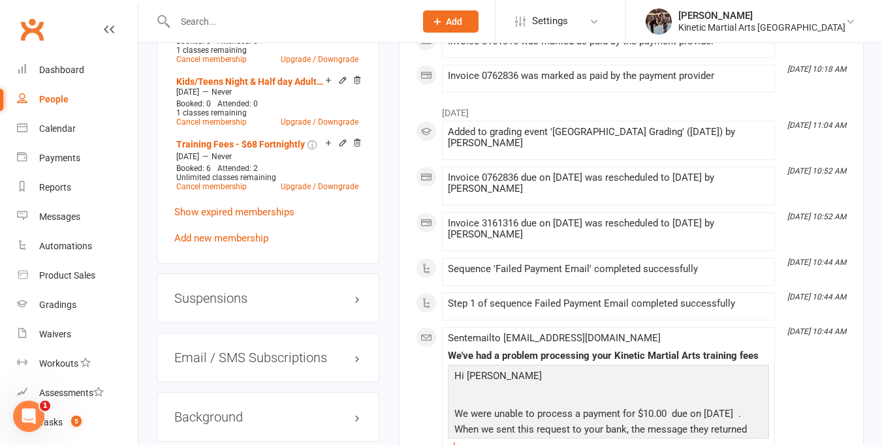
scroll to position [2076, 0]
click at [254, 244] on link "Add new membership" at bounding box center [221, 238] width 94 height 12
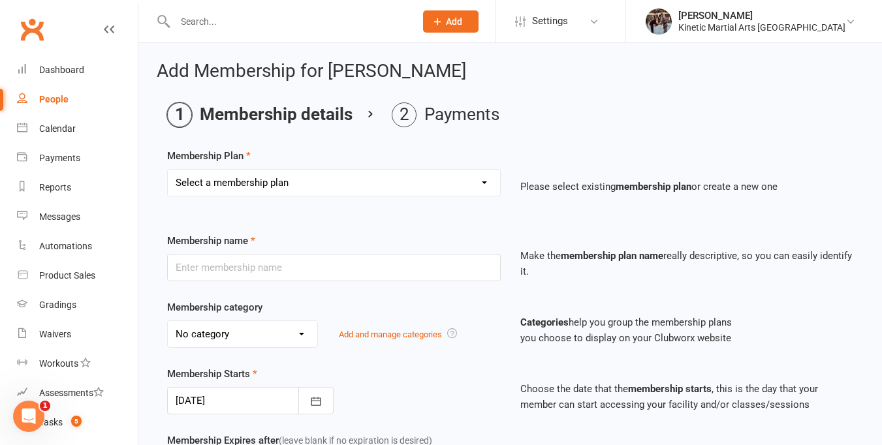
scroll to position [9, 0]
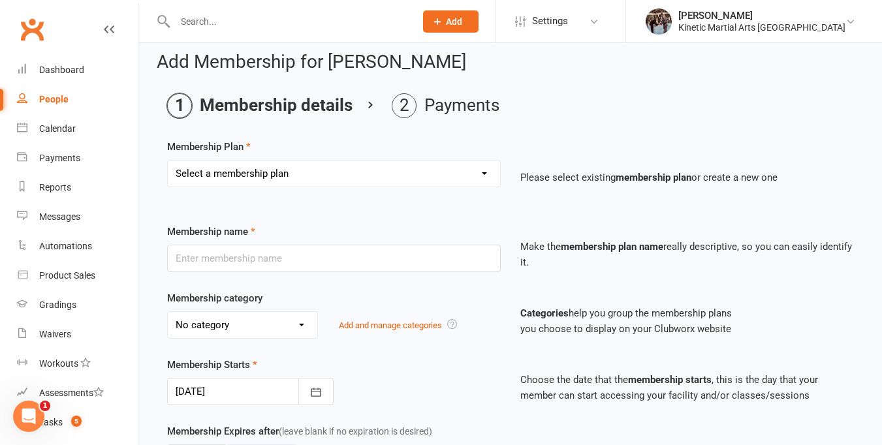
click at [485, 177] on select "Select a membership plan Create new Membership Plan Training Fees - $68 Fortnig…" at bounding box center [334, 174] width 332 height 26
select select "10"
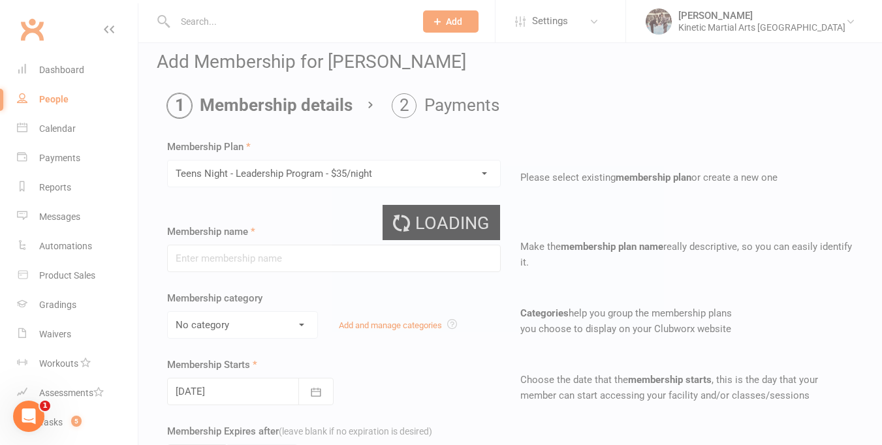
type input "Teens Night - Leadership Program - $35/night"
select select "3"
type input "0"
type input "1"
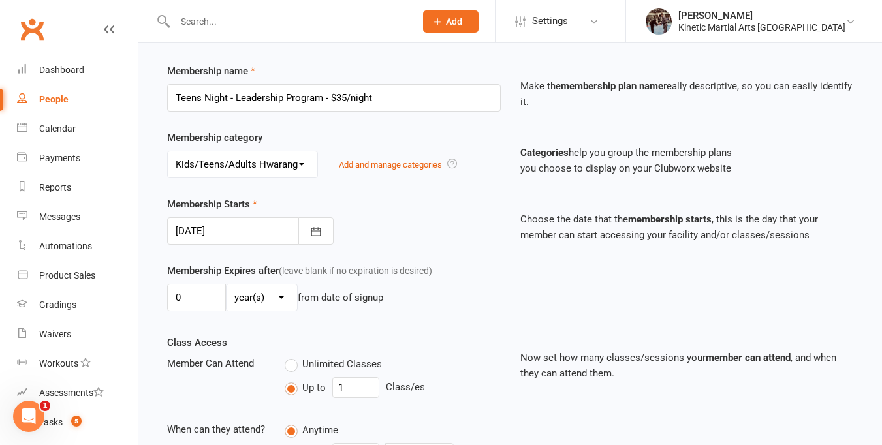
scroll to position [170, 0]
click at [317, 227] on icon "button" at bounding box center [317, 231] width 10 height 8
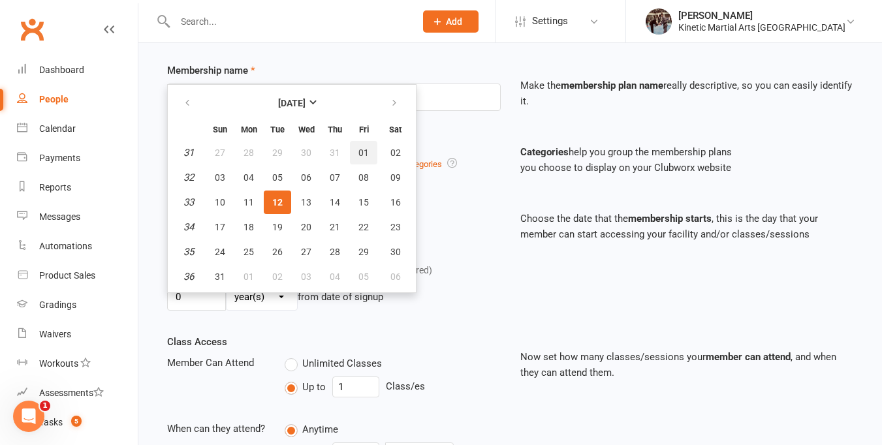
click at [365, 155] on span "01" at bounding box center [364, 153] width 10 height 10
type input "[DATE]"
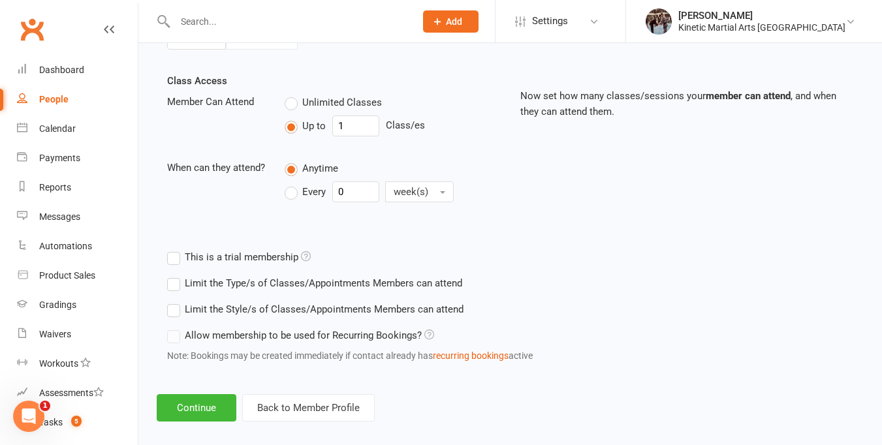
scroll to position [445, 0]
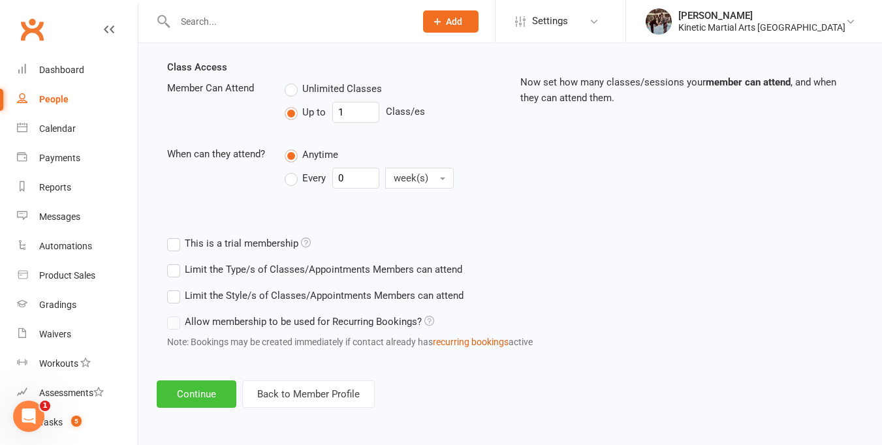
click at [215, 397] on button "Continue" at bounding box center [197, 394] width 80 height 27
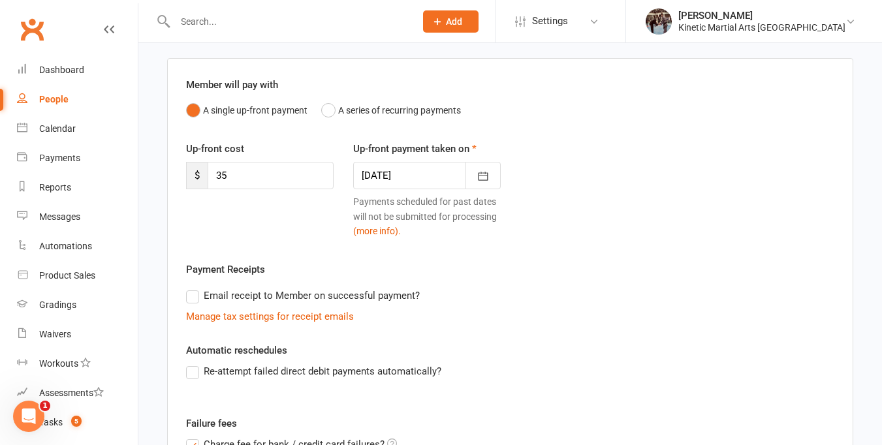
scroll to position [101, 0]
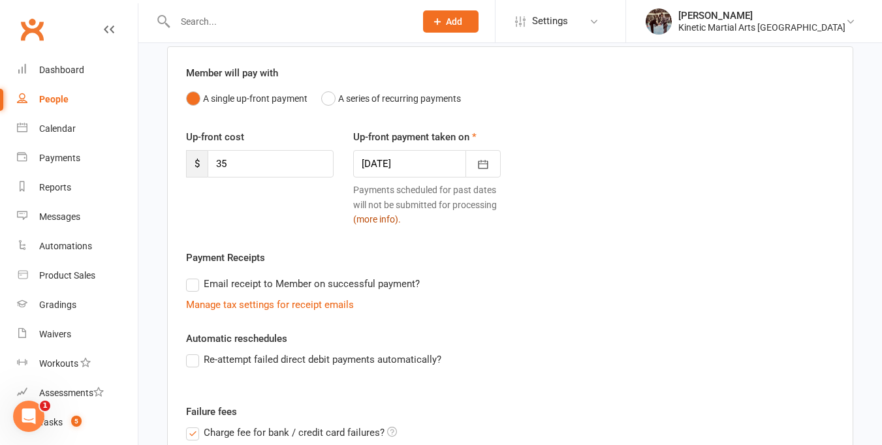
click at [382, 217] on button "(more info)." at bounding box center [377, 219] width 48 height 14
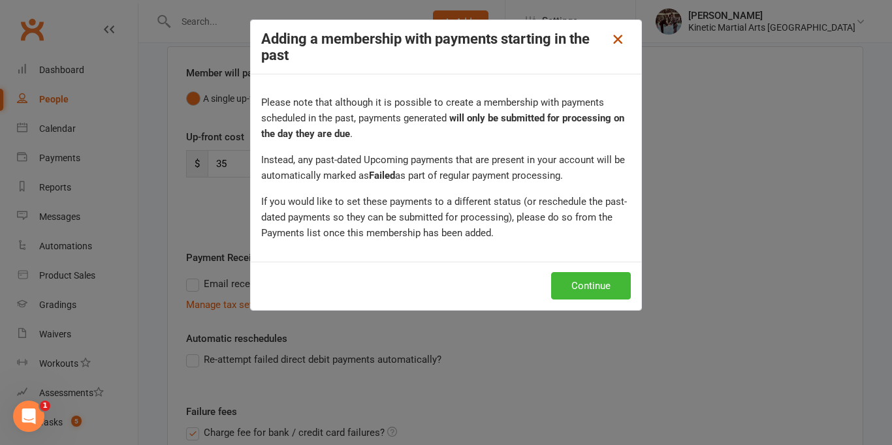
click at [616, 44] on icon at bounding box center [618, 39] width 16 height 16
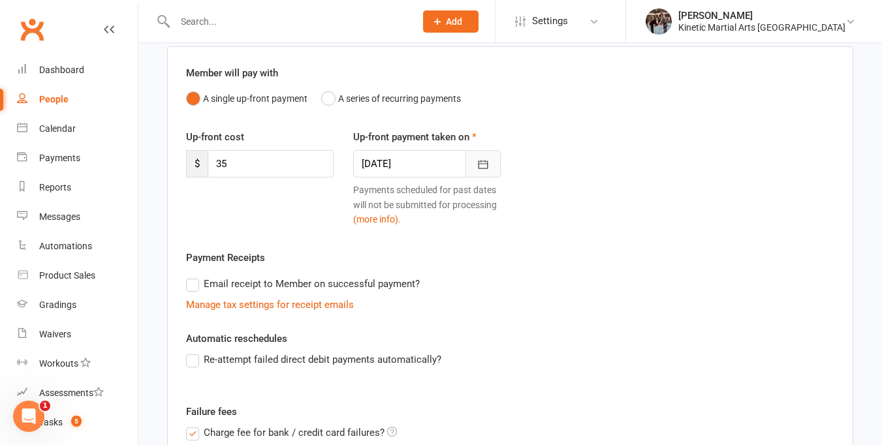
click at [481, 166] on icon "button" at bounding box center [483, 164] width 13 height 13
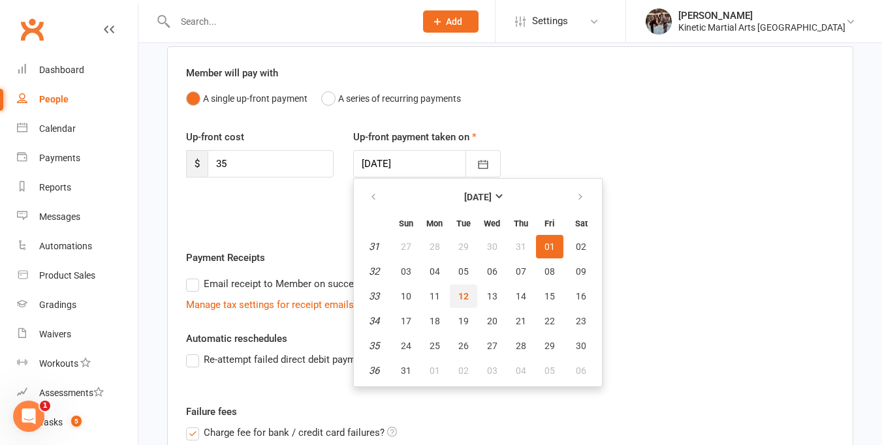
click at [468, 291] on span "12" at bounding box center [463, 296] width 10 height 10
type input "[DATE]"
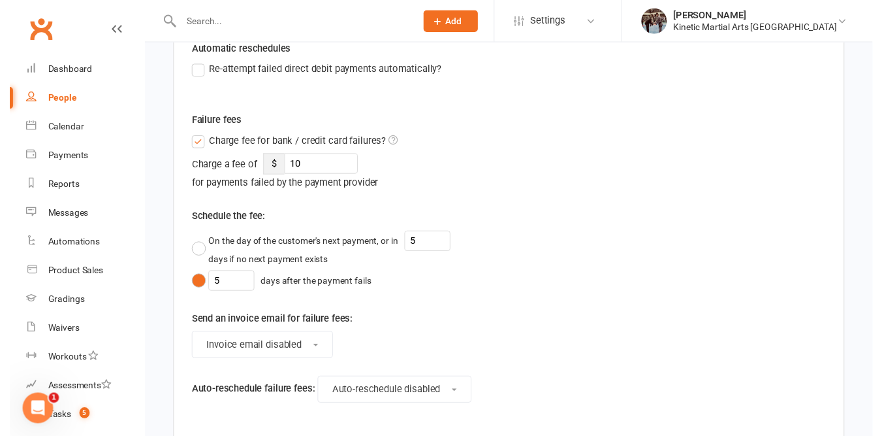
scroll to position [544, 0]
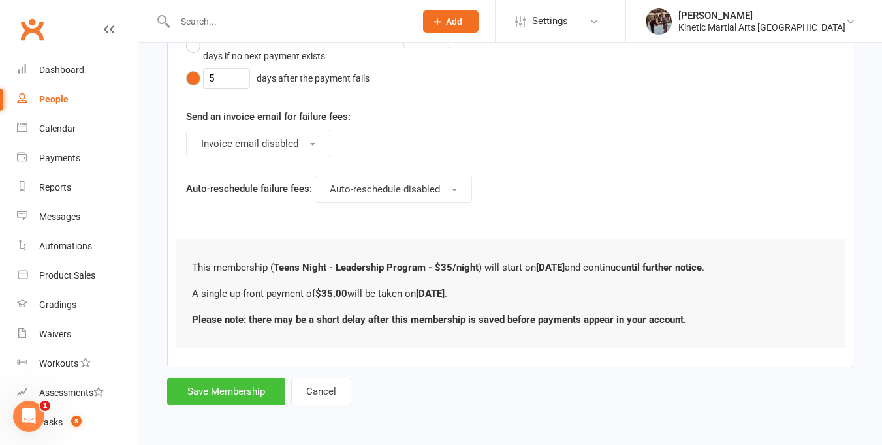
click at [259, 391] on button "Save Membership" at bounding box center [226, 391] width 118 height 27
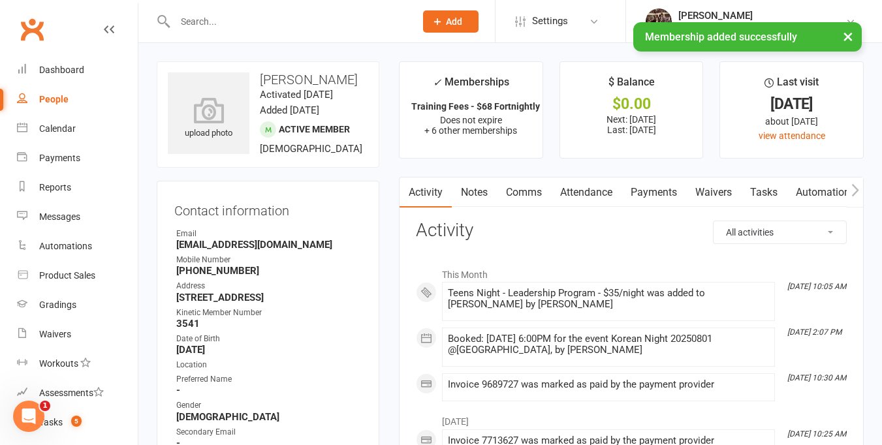
scroll to position [27, 0]
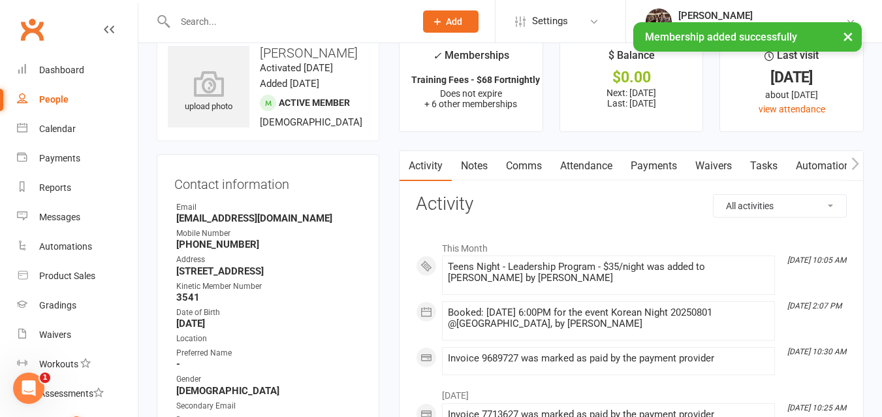
click at [214, 14] on input "text" at bounding box center [288, 21] width 235 height 18
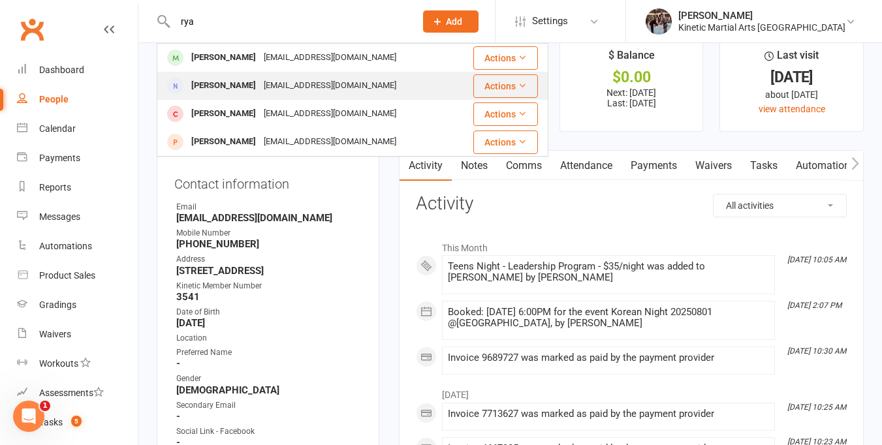
type input "rya"
click at [221, 88] on div "[PERSON_NAME]" at bounding box center [223, 85] width 72 height 19
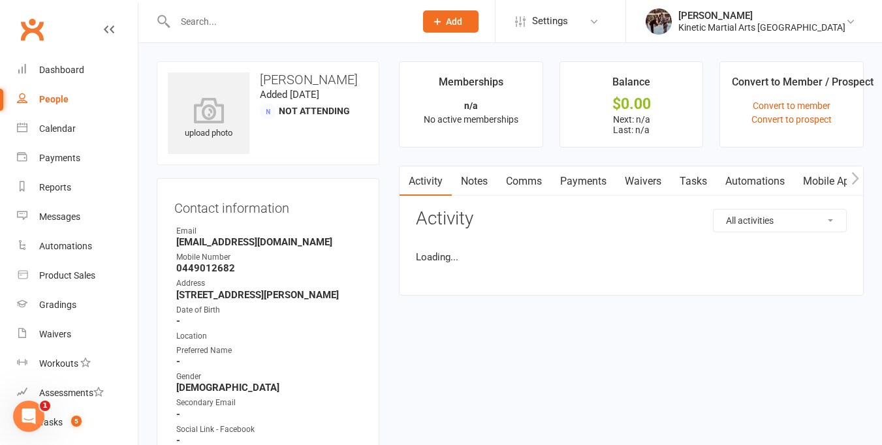
click at [231, 22] on input "text" at bounding box center [288, 21] width 235 height 18
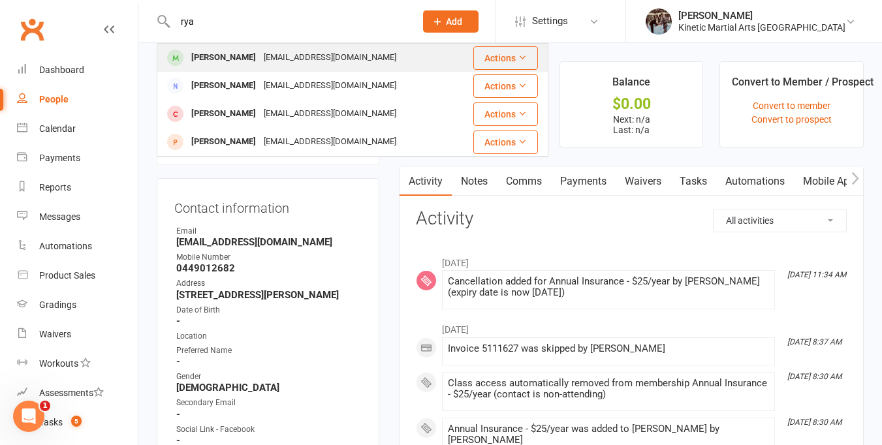
type input "rya"
click at [242, 57] on div "[PERSON_NAME]" at bounding box center [223, 57] width 72 height 19
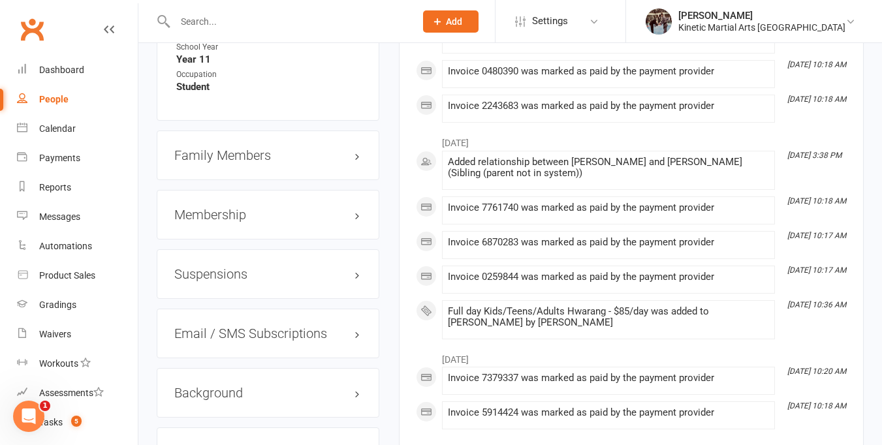
scroll to position [1779, 0]
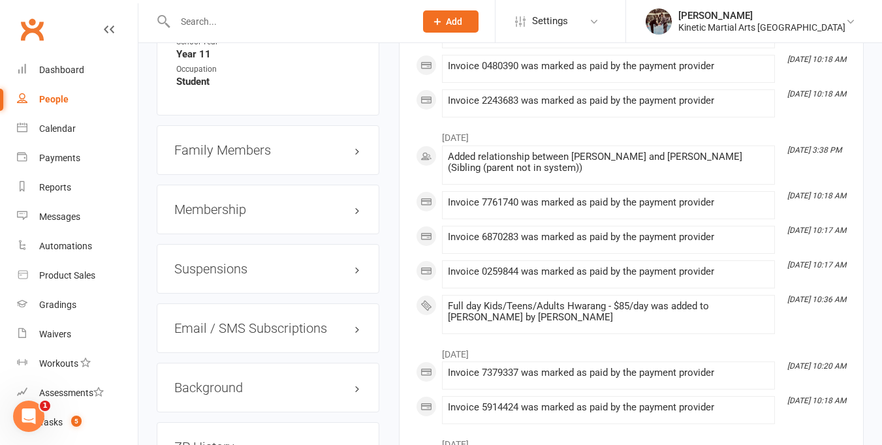
click at [358, 217] on h3 "Membership" at bounding box center [267, 209] width 187 height 14
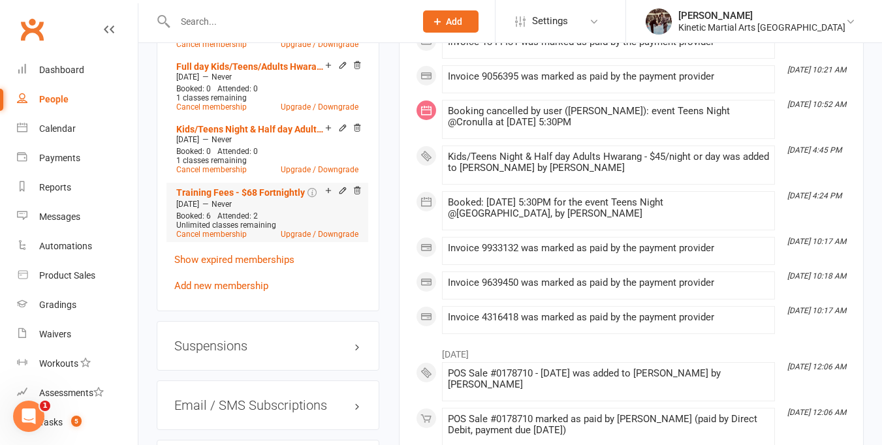
scroll to position [2210, 0]
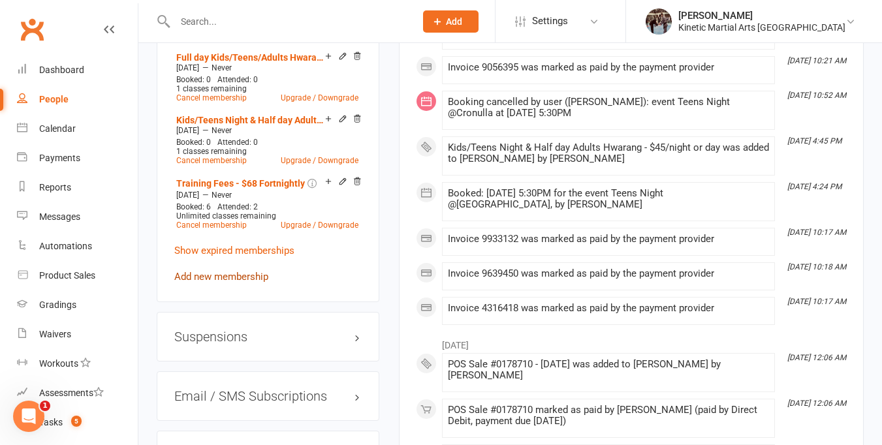
click at [234, 283] on link "Add new membership" at bounding box center [221, 277] width 94 height 12
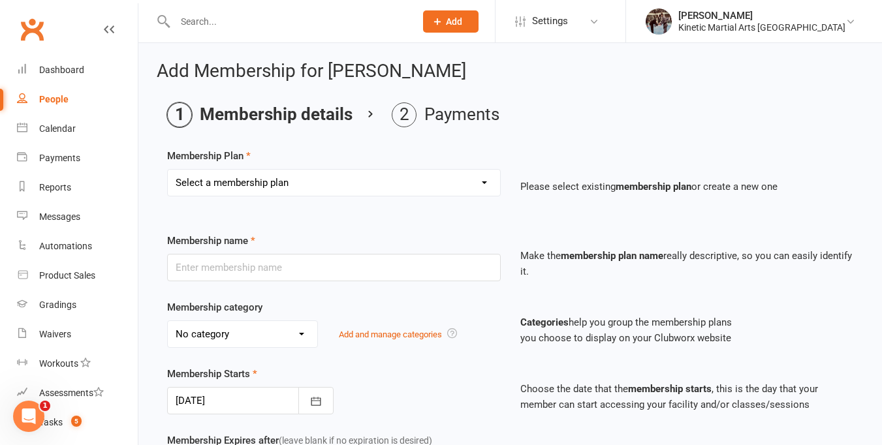
click at [487, 186] on select "Select a membership plan Create new Membership Plan Training Fees - $68 Fortnig…" at bounding box center [334, 183] width 332 height 26
select select "10"
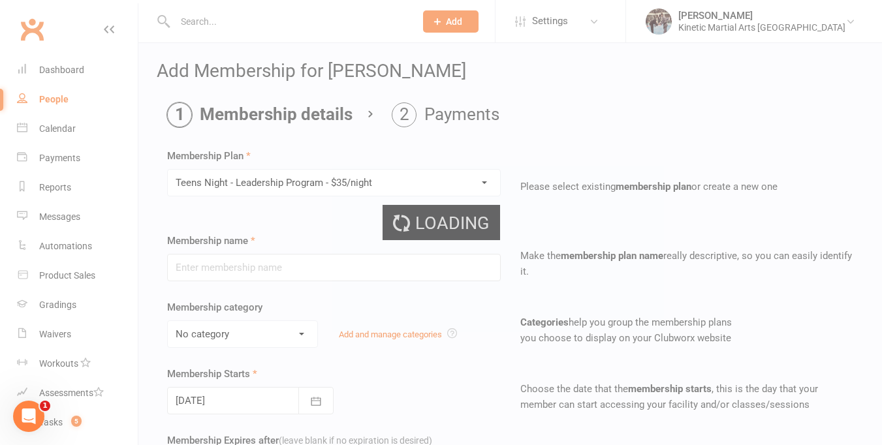
type input "Teens Night - Leadership Program - $35/night"
select select "3"
type input "0"
type input "1"
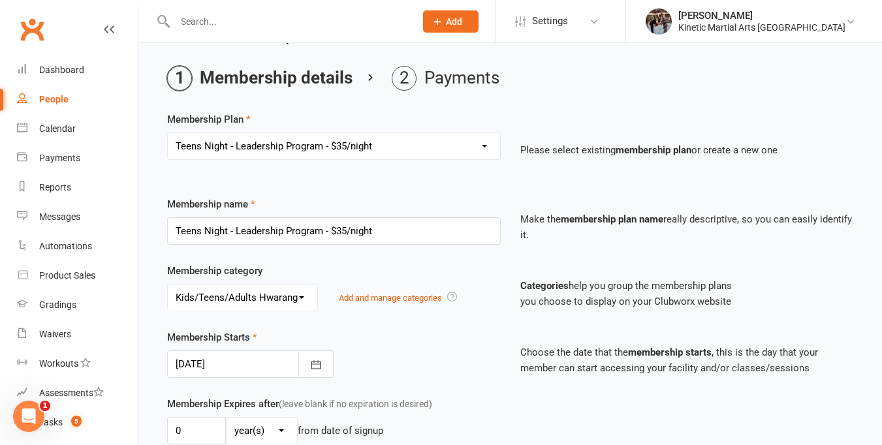
scroll to position [48, 0]
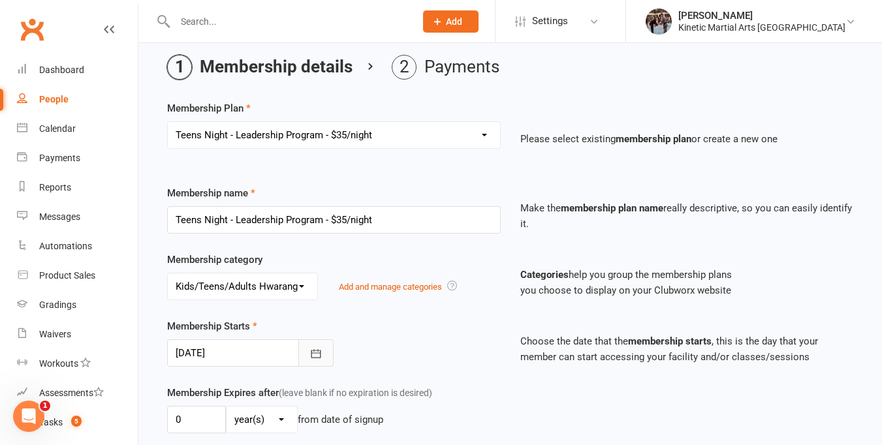
click at [310, 355] on icon "button" at bounding box center [316, 353] width 13 height 13
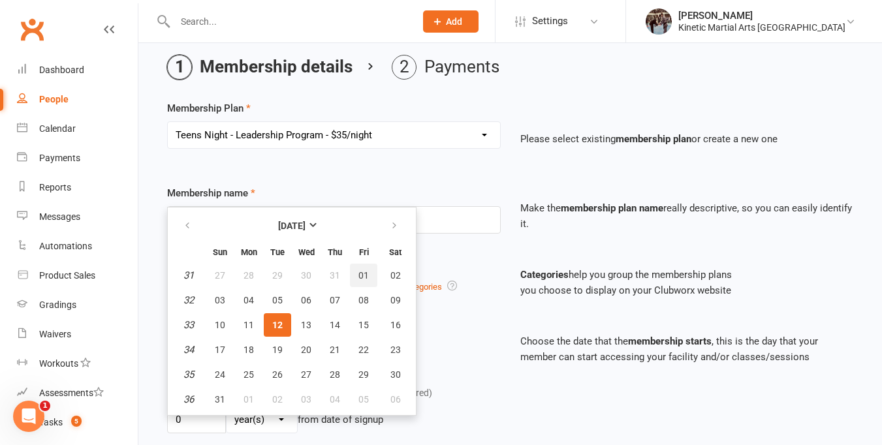
click at [360, 275] on span "01" at bounding box center [364, 275] width 10 height 10
type input "[DATE]"
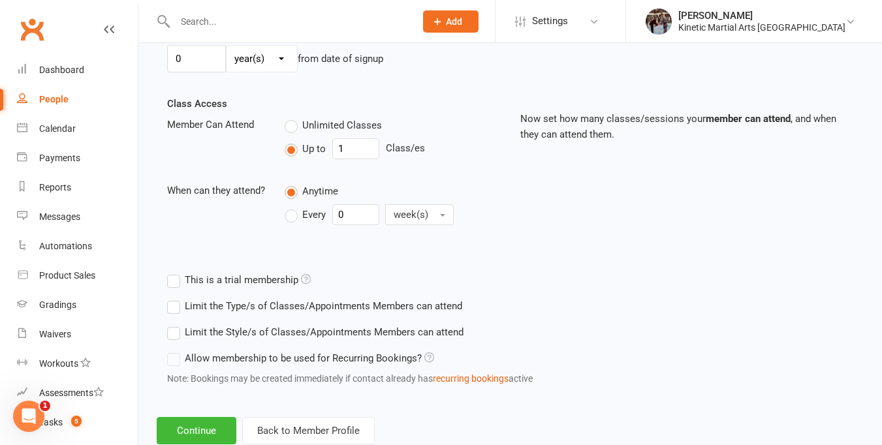
scroll to position [445, 0]
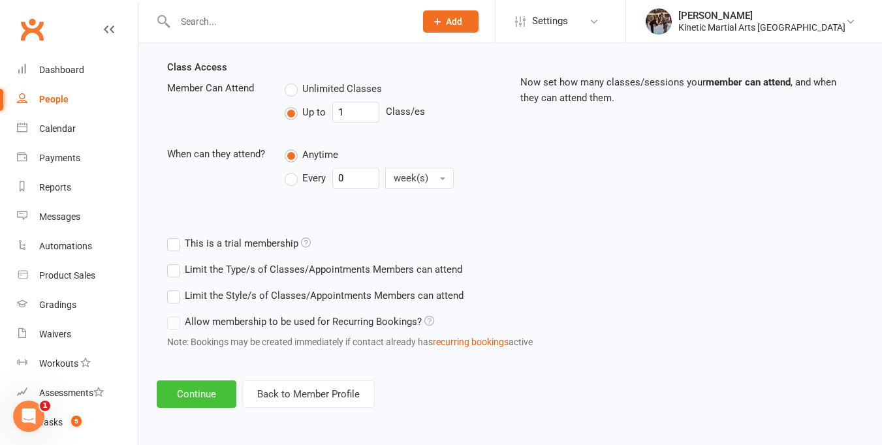
click at [209, 397] on button "Continue" at bounding box center [197, 394] width 80 height 27
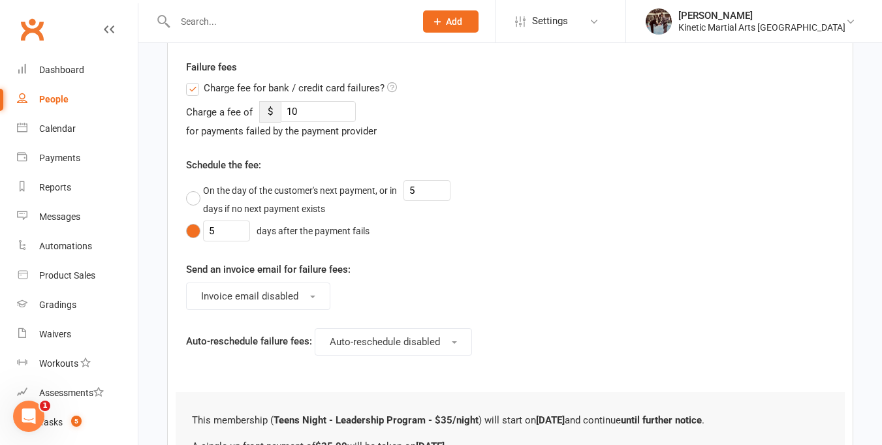
scroll to position [0, 0]
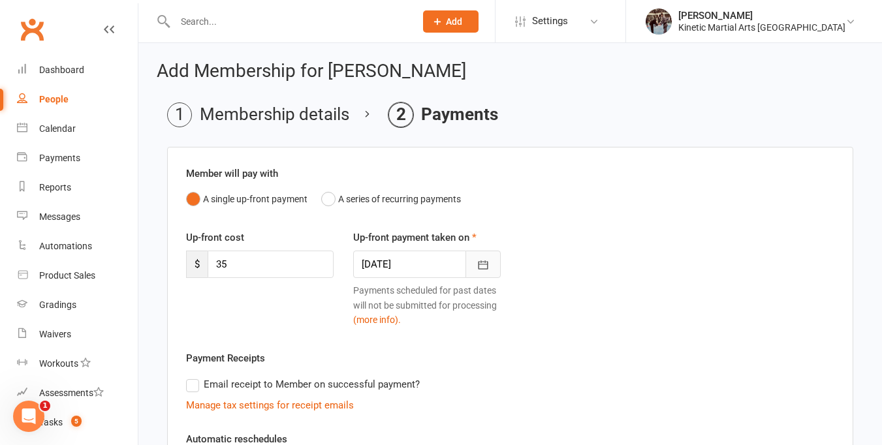
click at [486, 266] on icon "button" at bounding box center [483, 265] width 13 height 13
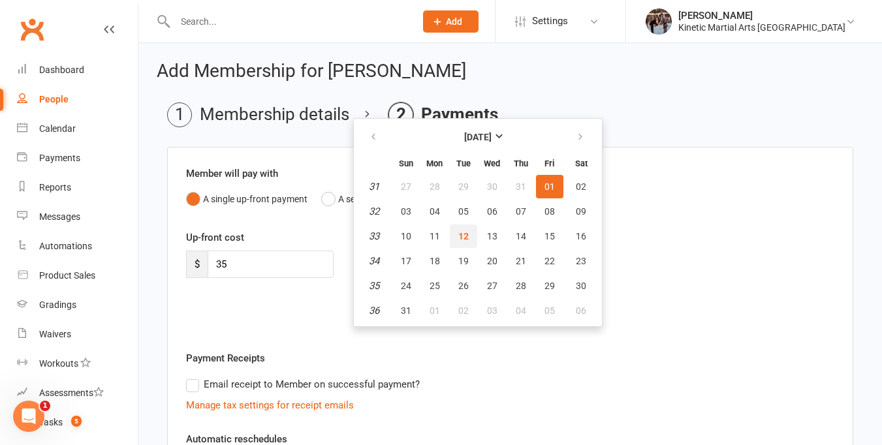
click at [458, 234] on span "12" at bounding box center [463, 236] width 10 height 10
type input "[DATE]"
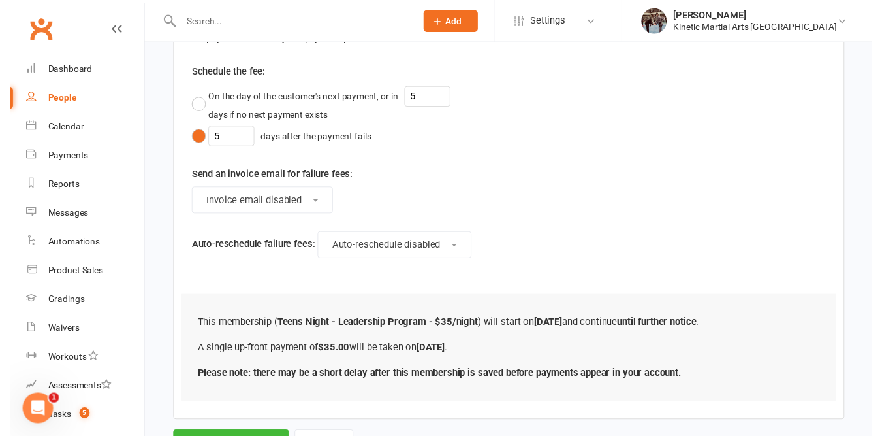
scroll to position [544, 0]
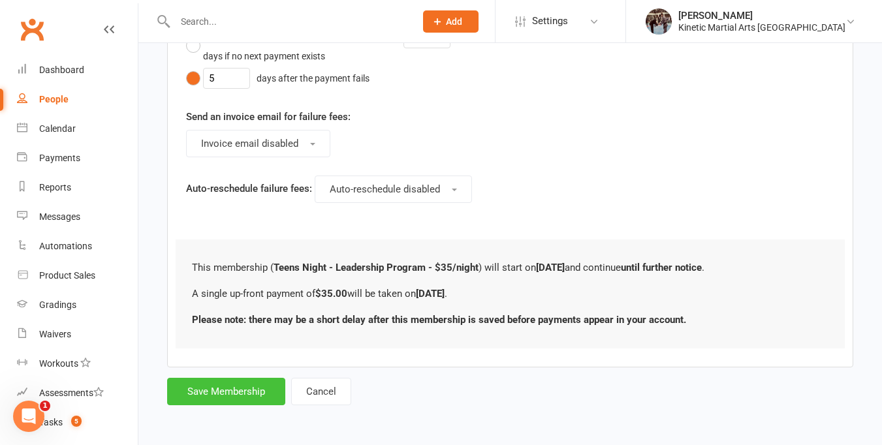
click at [269, 391] on button "Save Membership" at bounding box center [226, 391] width 118 height 27
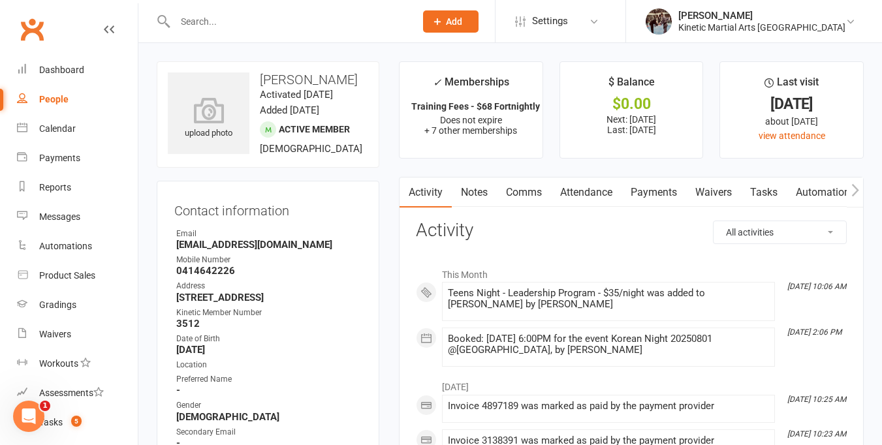
click at [225, 20] on input "text" at bounding box center [288, 21] width 235 height 18
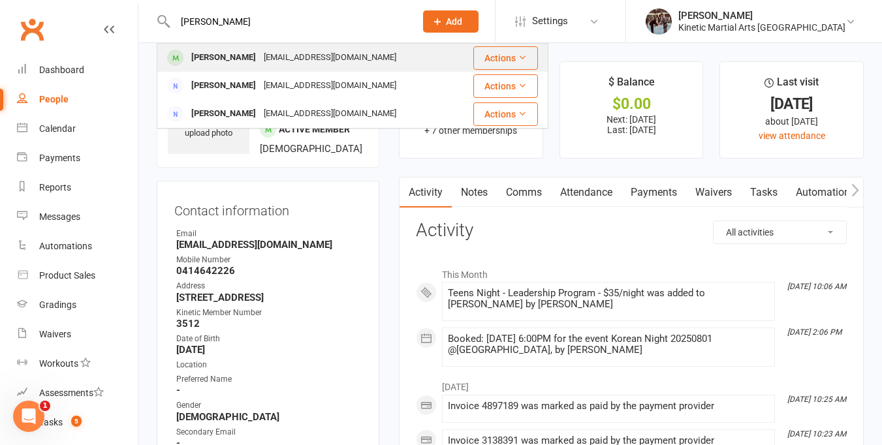
type input "[PERSON_NAME]"
click at [239, 60] on div "[PERSON_NAME]" at bounding box center [223, 57] width 72 height 19
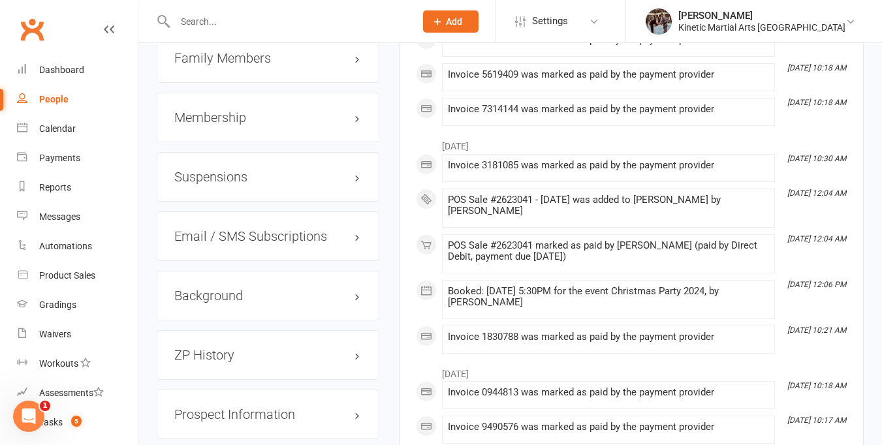
scroll to position [1899, 0]
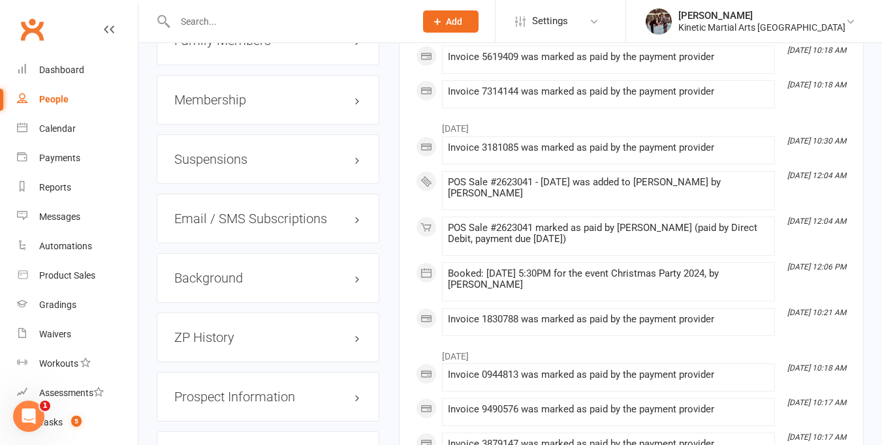
click at [357, 107] on h3 "Membership" at bounding box center [267, 100] width 187 height 14
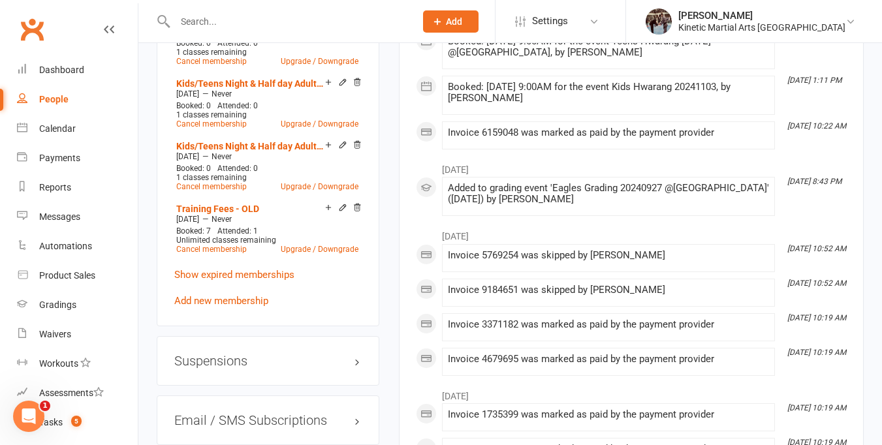
scroll to position [2384, 0]
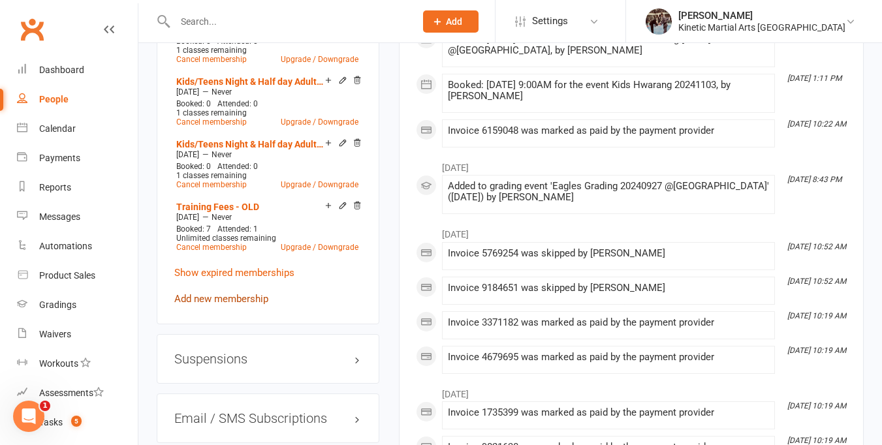
click at [245, 305] on link "Add new membership" at bounding box center [221, 299] width 94 height 12
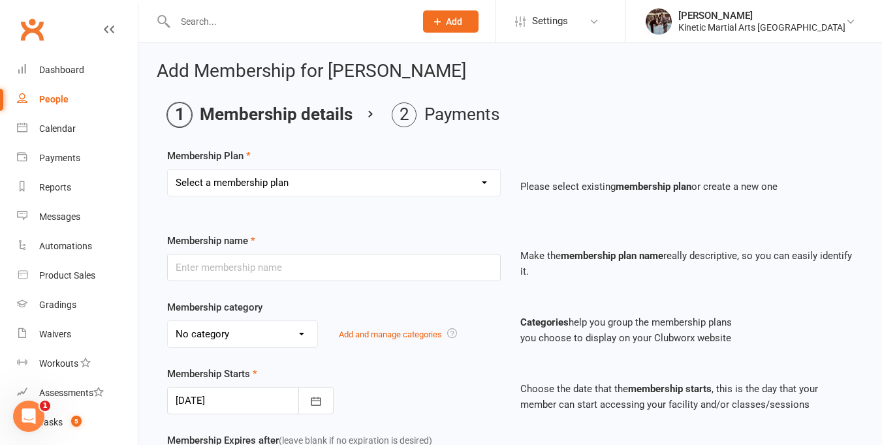
click at [484, 184] on select "Select a membership plan Create new Membership Plan Training Fees - $68 Fortnig…" at bounding box center [334, 183] width 332 height 26
select select "10"
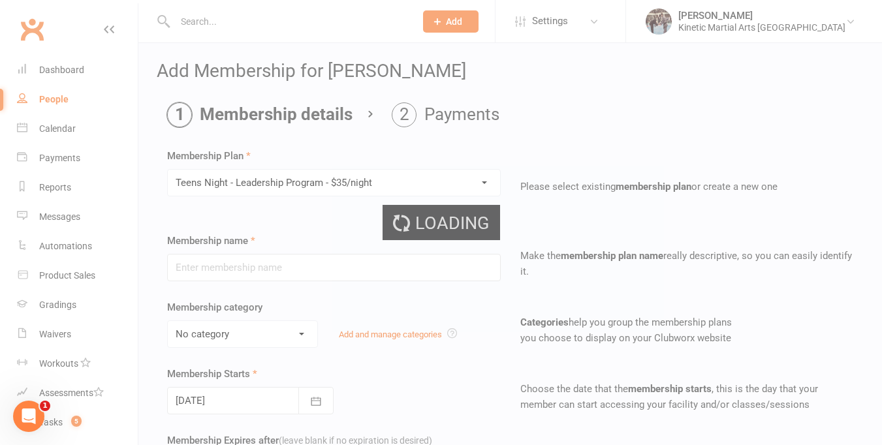
type input "Teens Night - Leadership Program - $35/night"
select select "3"
type input "0"
type input "1"
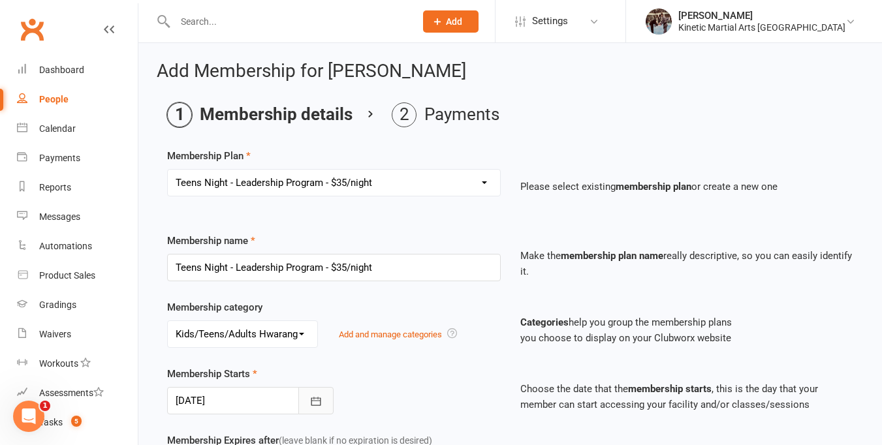
click at [323, 397] on button "button" at bounding box center [315, 400] width 35 height 27
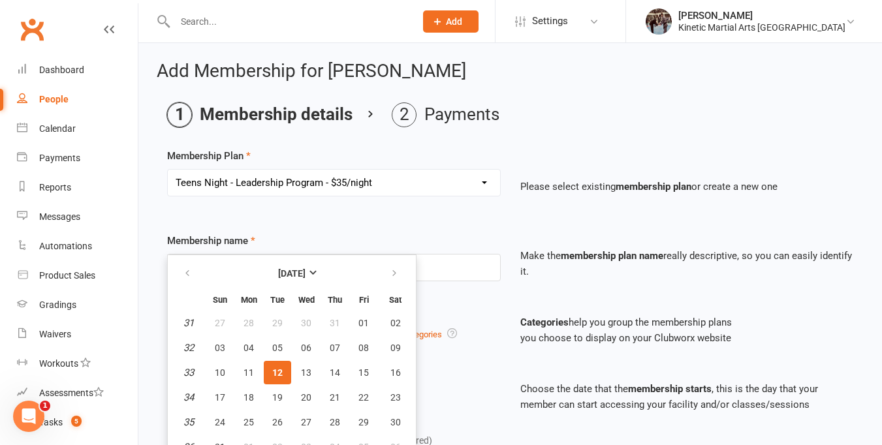
scroll to position [14, 0]
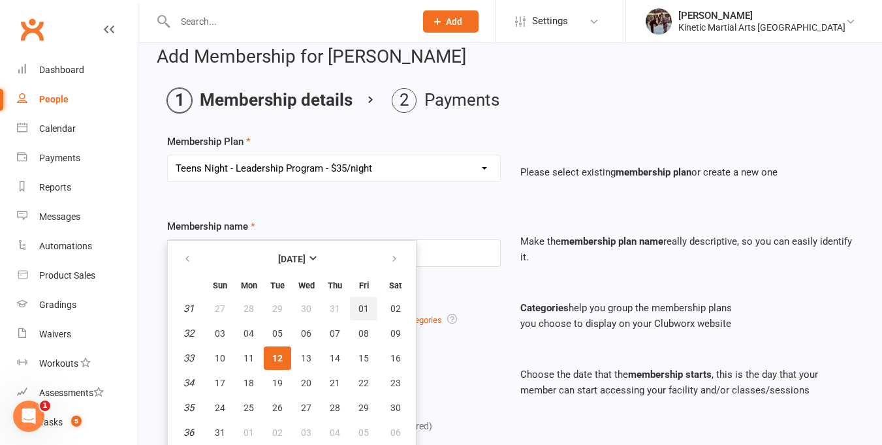
click at [363, 304] on span "01" at bounding box center [364, 309] width 10 height 10
type input "[DATE]"
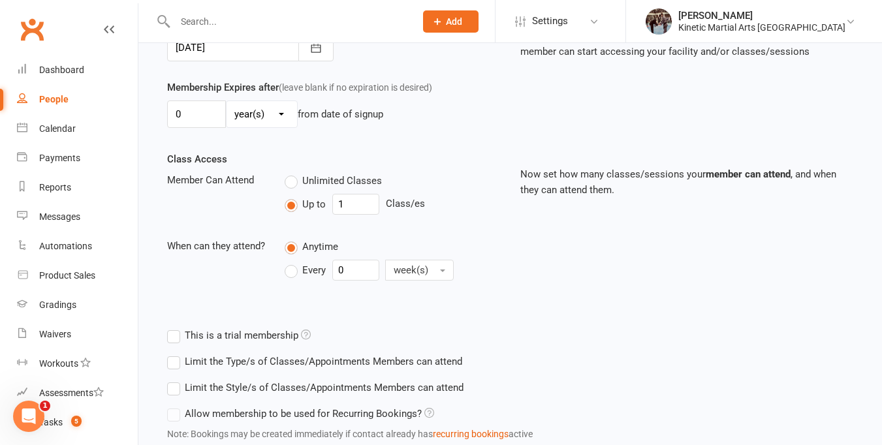
scroll to position [445, 0]
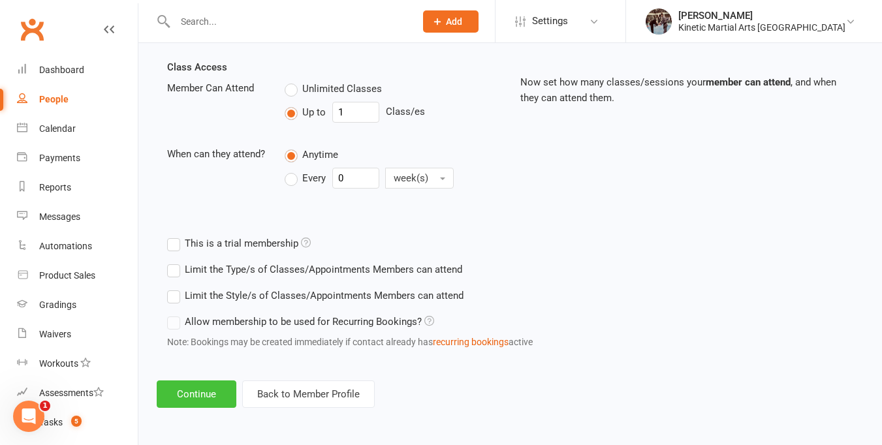
click at [217, 393] on button "Continue" at bounding box center [197, 394] width 80 height 27
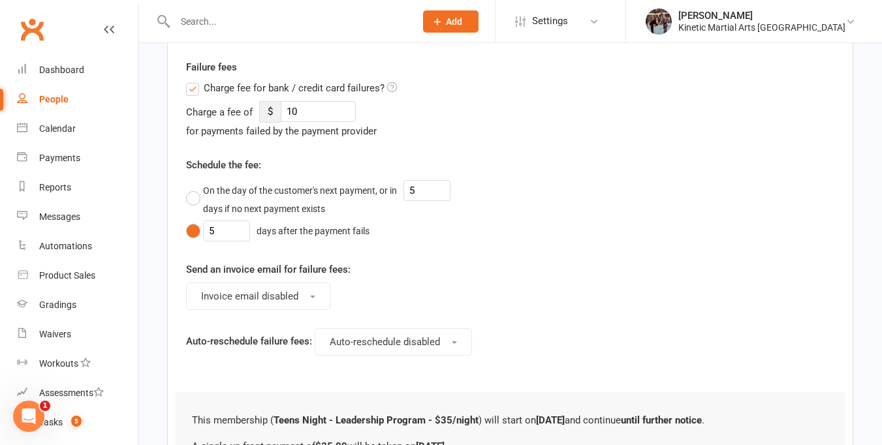
scroll to position [0, 0]
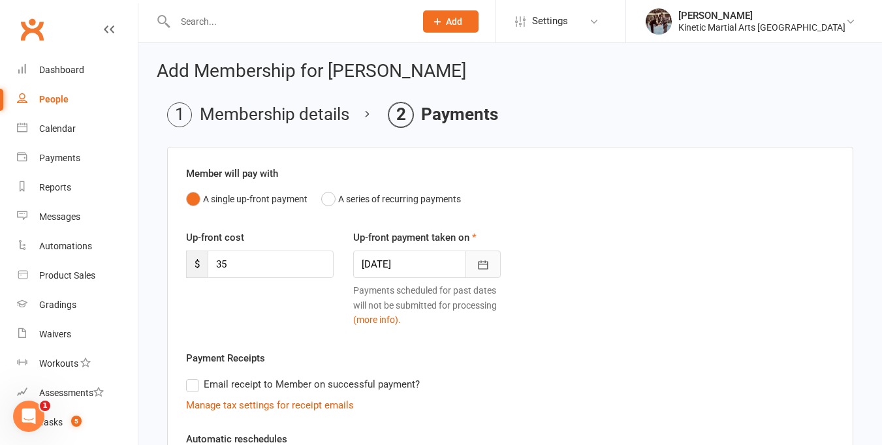
click at [479, 267] on icon "button" at bounding box center [483, 265] width 13 height 13
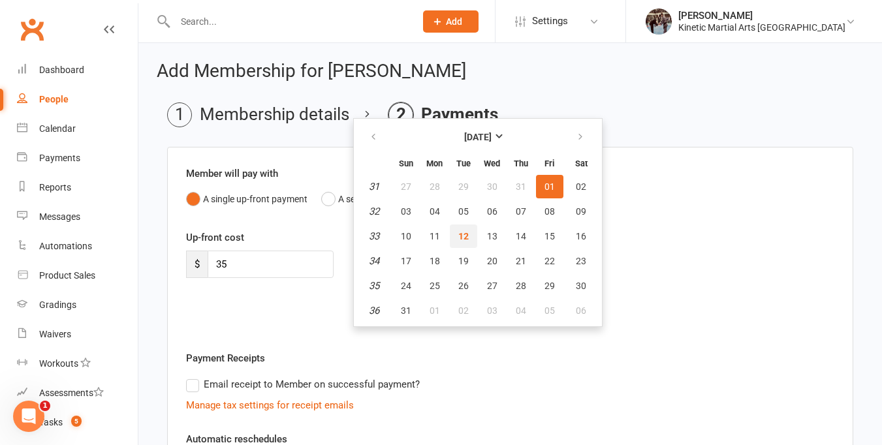
click at [466, 236] on span "12" at bounding box center [463, 236] width 10 height 10
type input "[DATE]"
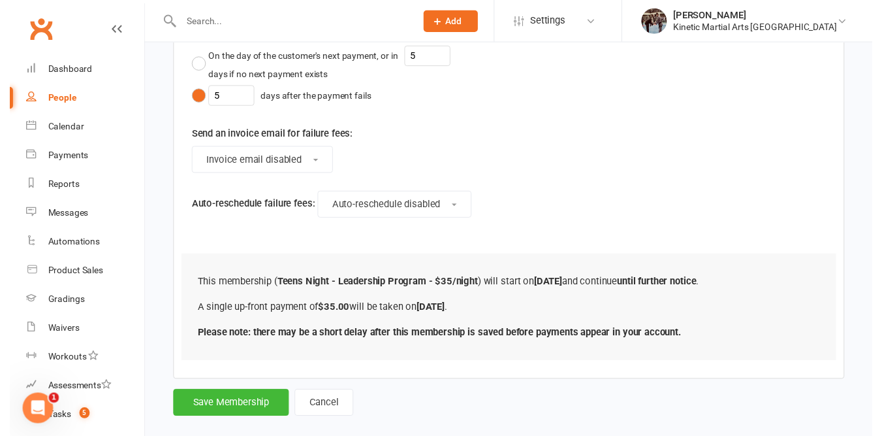
scroll to position [544, 0]
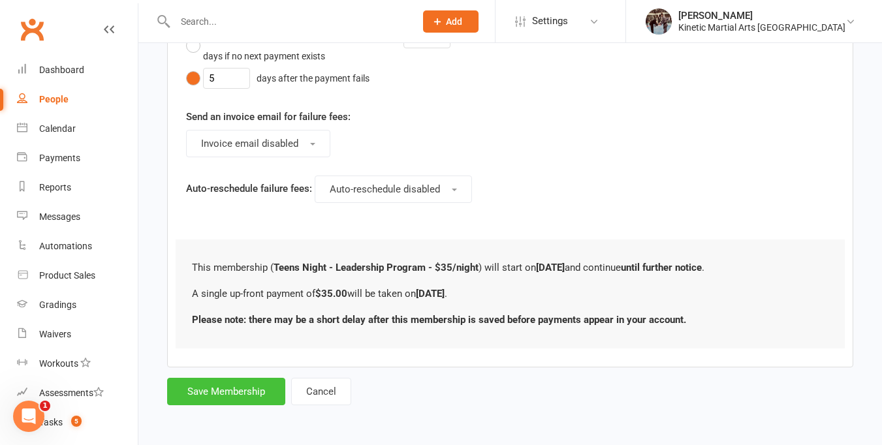
click at [253, 385] on button "Save Membership" at bounding box center [226, 391] width 118 height 27
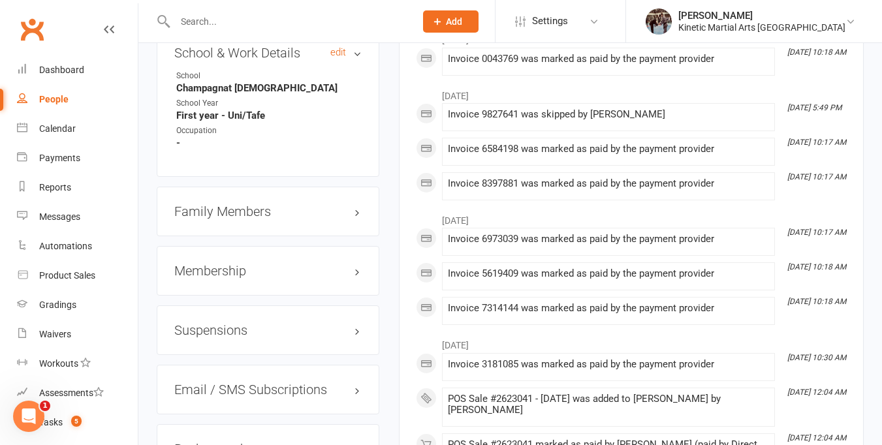
scroll to position [1726, 0]
click at [359, 280] on h3 "Membership" at bounding box center [267, 272] width 187 height 14
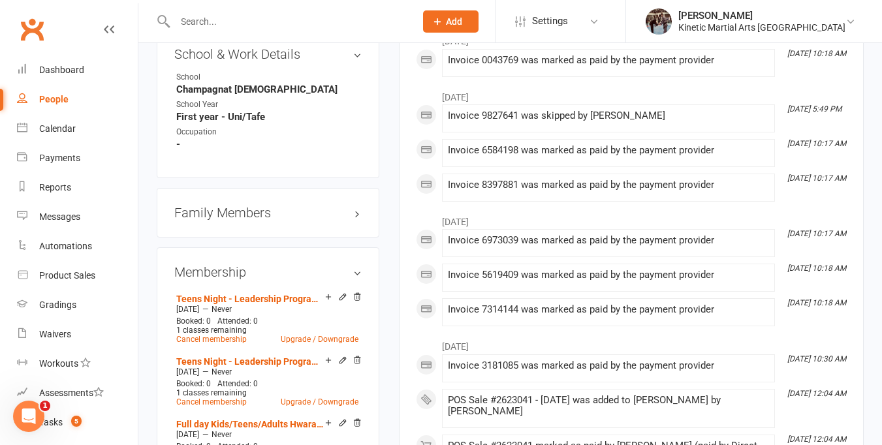
scroll to position [1755, 0]
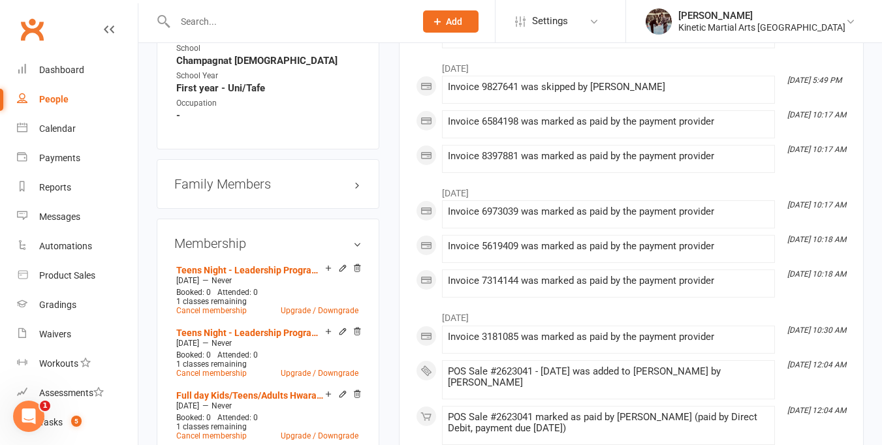
click at [221, 19] on input "text" at bounding box center [288, 21] width 235 height 18
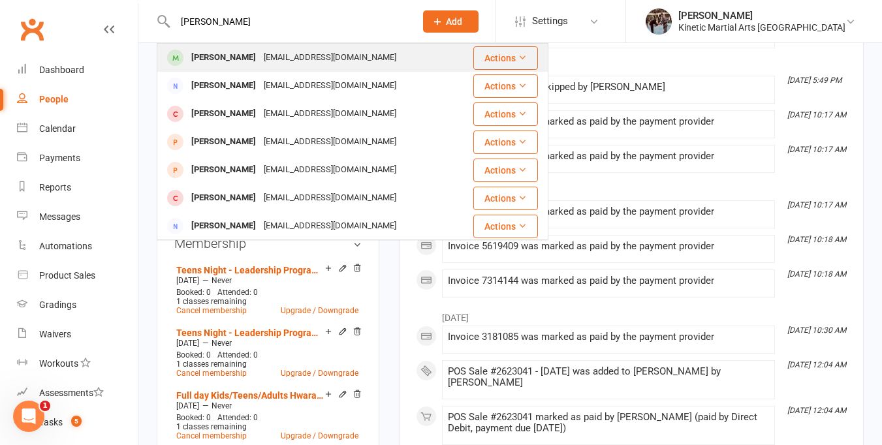
type input "[PERSON_NAME]"
click at [225, 56] on div "[PERSON_NAME]" at bounding box center [223, 57] width 72 height 19
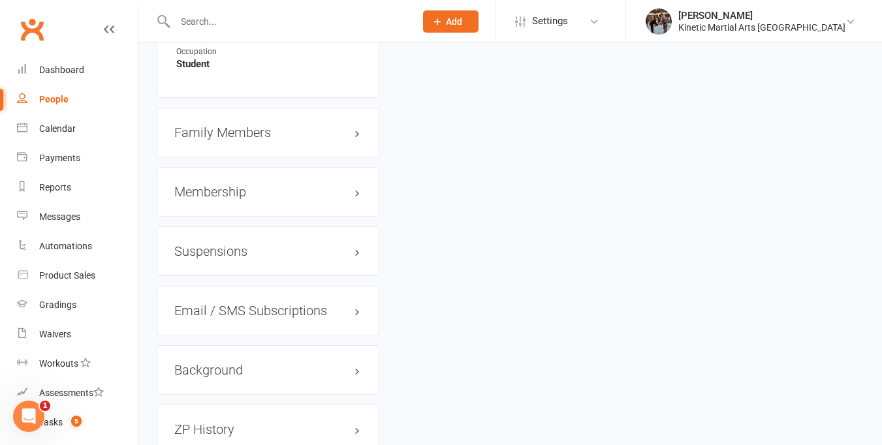
scroll to position [1865, 0]
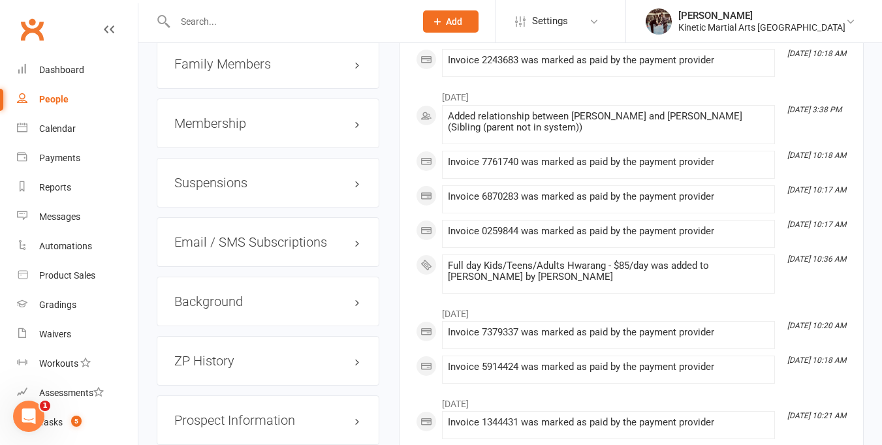
click at [240, 131] on h3 "Membership" at bounding box center [267, 123] width 187 height 14
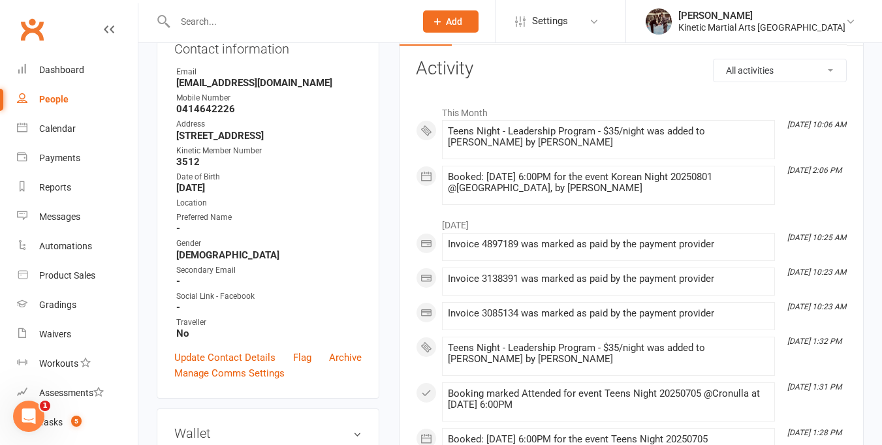
scroll to position [0, 0]
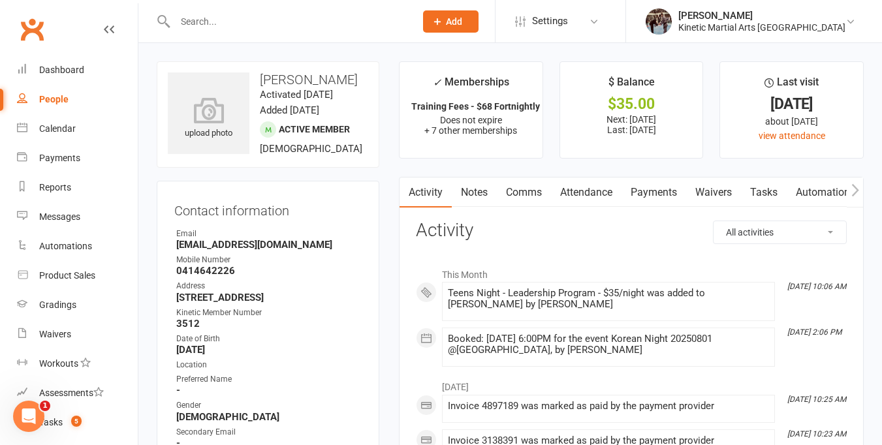
click at [659, 193] on link "Payments" at bounding box center [654, 193] width 65 height 30
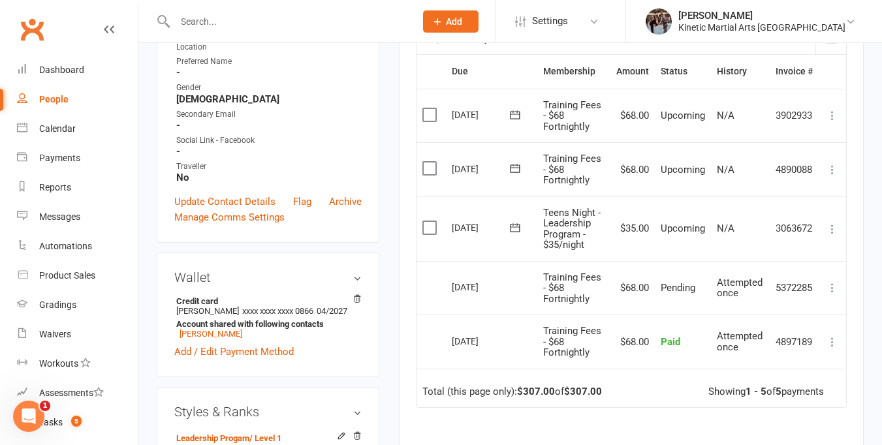
scroll to position [319, 0]
click at [249, 24] on input "text" at bounding box center [288, 21] width 235 height 18
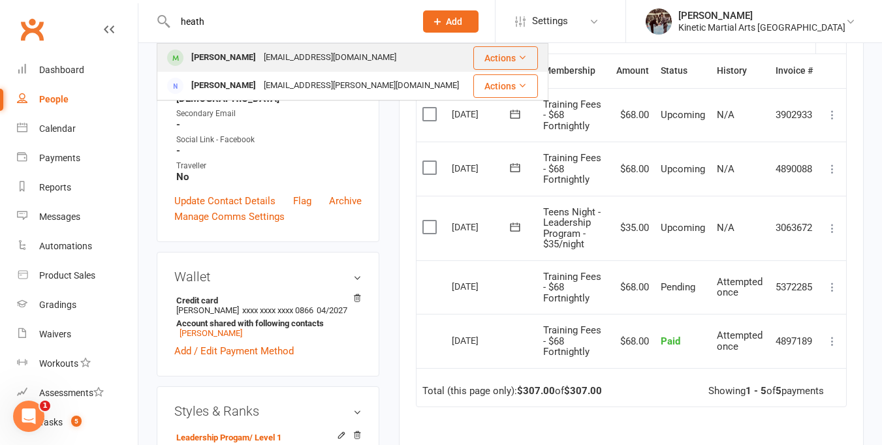
type input "heath"
click at [243, 56] on div "[PERSON_NAME]" at bounding box center [223, 57] width 72 height 19
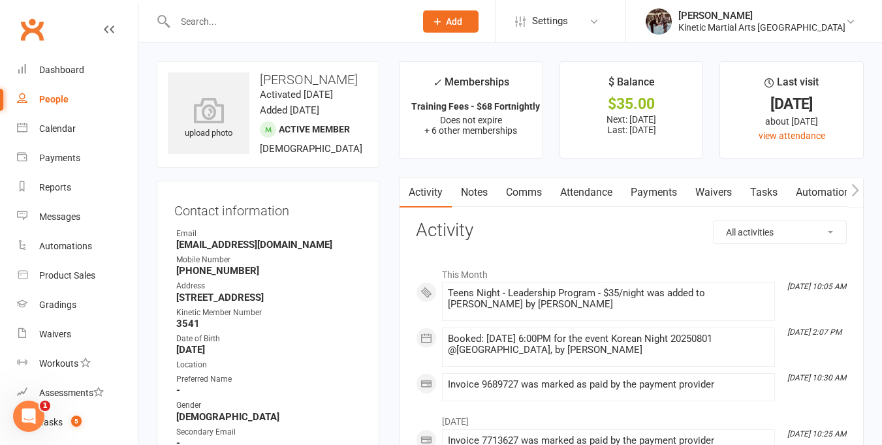
click at [649, 192] on link "Payments" at bounding box center [654, 193] width 65 height 30
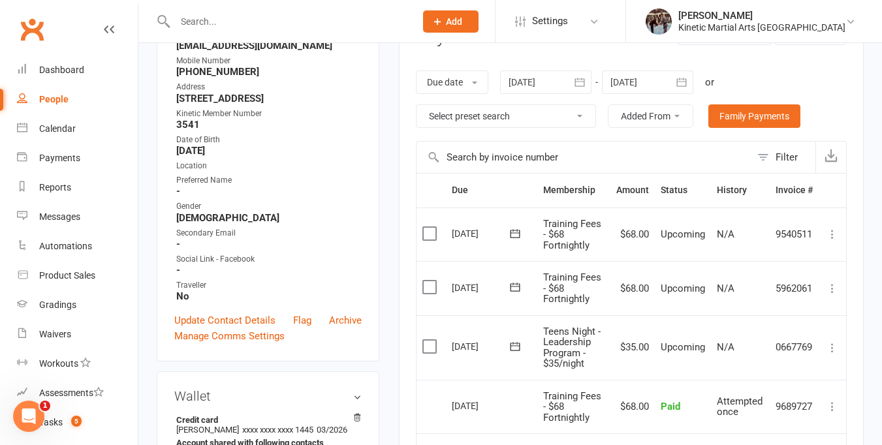
scroll to position [199, 0]
click at [302, 25] on input "text" at bounding box center [288, 21] width 235 height 18
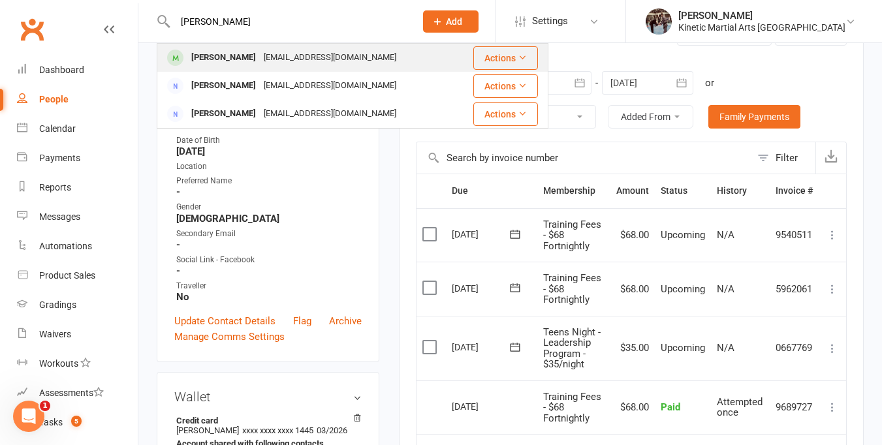
type input "[PERSON_NAME]"
click at [331, 57] on div "[EMAIL_ADDRESS][DOMAIN_NAME]" at bounding box center [330, 57] width 140 height 19
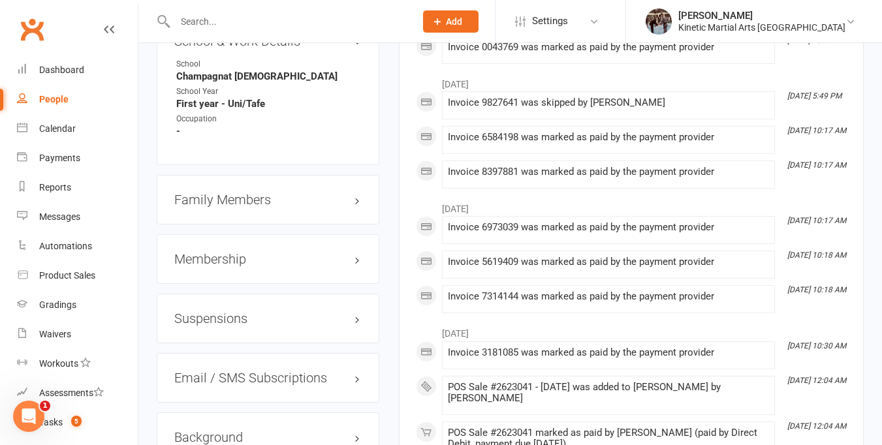
scroll to position [1740, 0]
click at [357, 266] on h3 "Membership" at bounding box center [267, 258] width 187 height 14
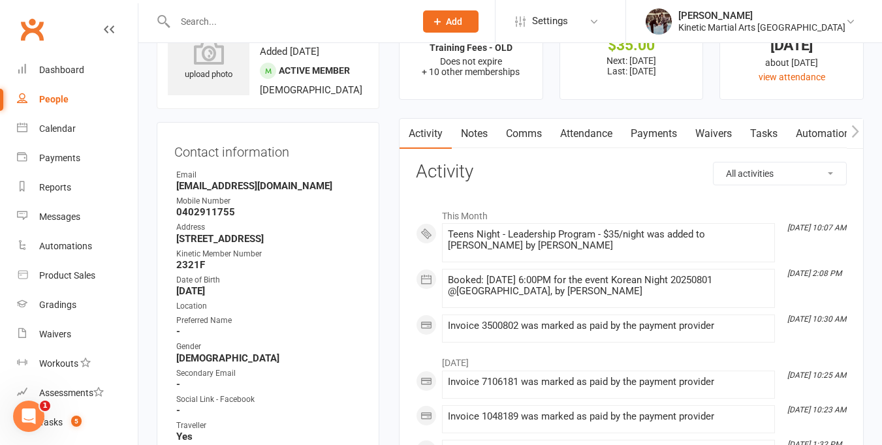
scroll to position [0, 0]
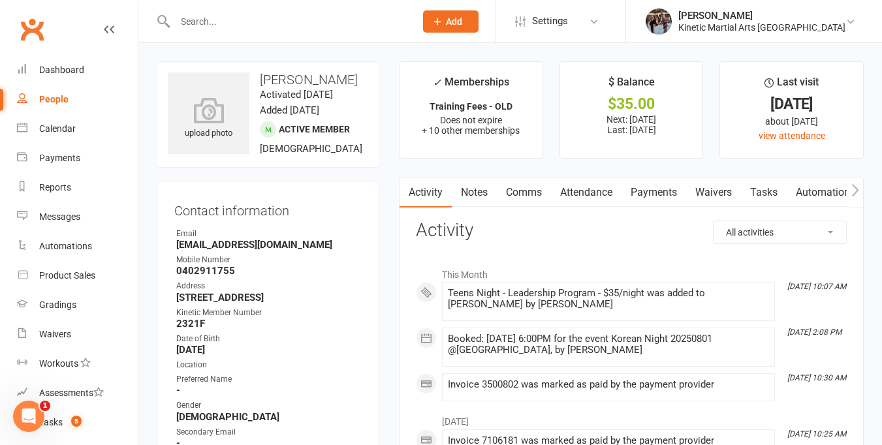
click at [660, 191] on link "Payments" at bounding box center [654, 193] width 65 height 30
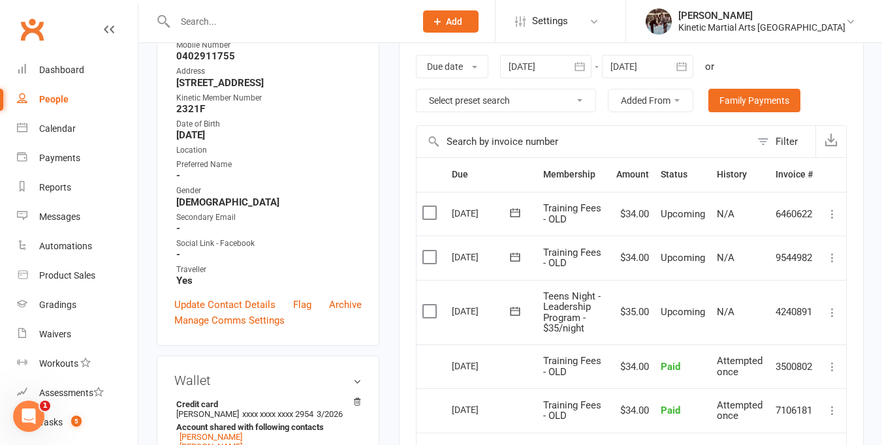
scroll to position [210, 0]
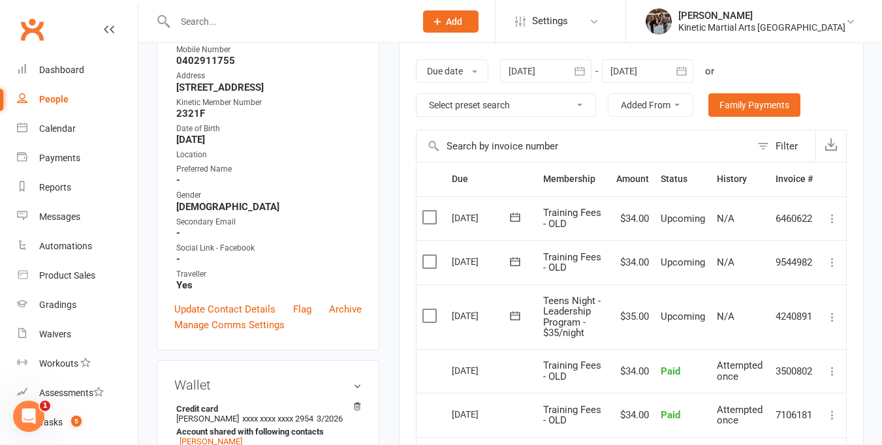
click at [54, 96] on div "People" at bounding box center [53, 99] width 29 height 10
select select "100"
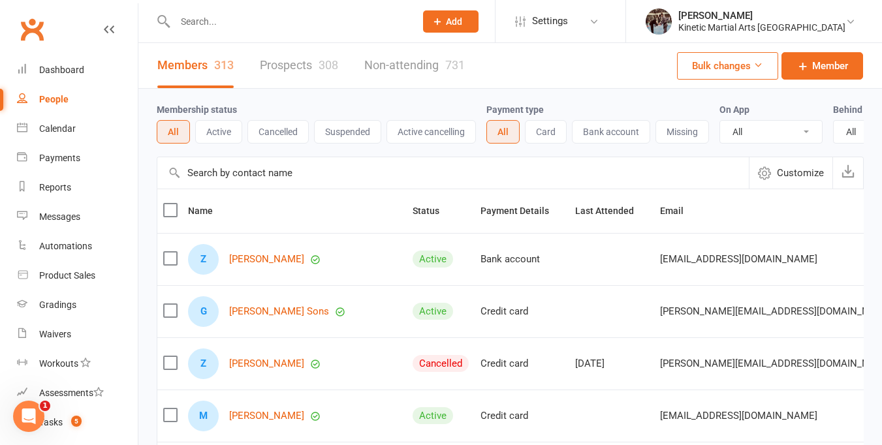
scroll to position [33, 0]
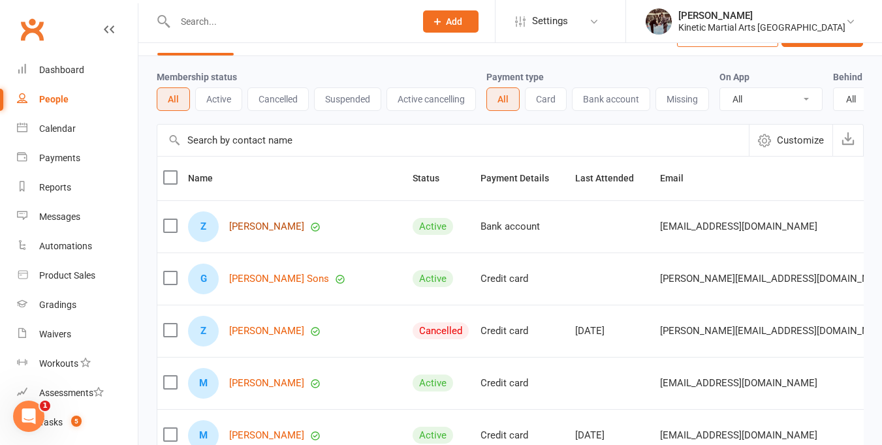
click at [266, 233] on link "[PERSON_NAME]" at bounding box center [266, 226] width 75 height 11
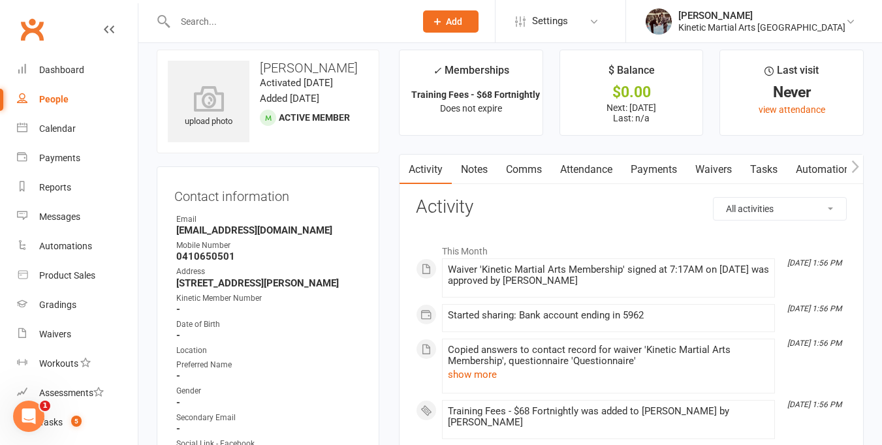
scroll to position [10, 0]
click at [82, 276] on div "Product Sales" at bounding box center [67, 275] width 56 height 10
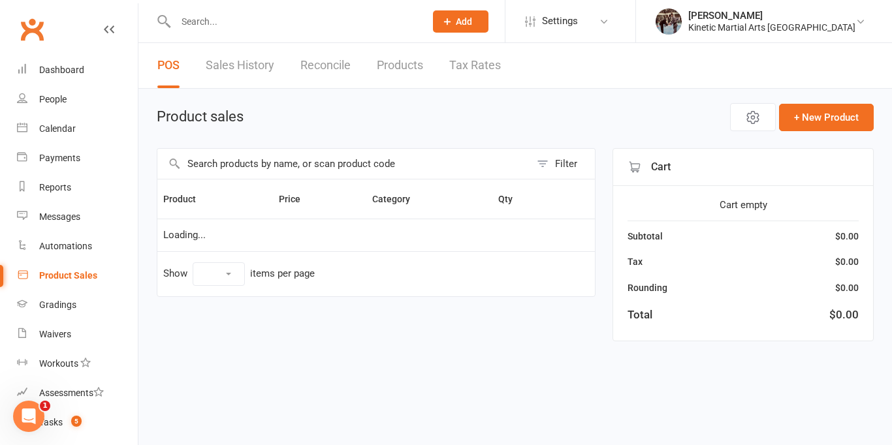
select select "100"
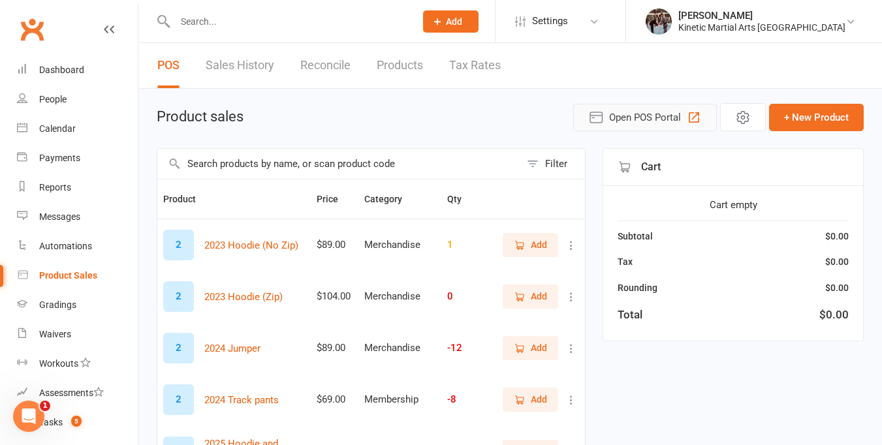
click at [659, 119] on span "Open POS Portal" at bounding box center [645, 118] width 72 height 16
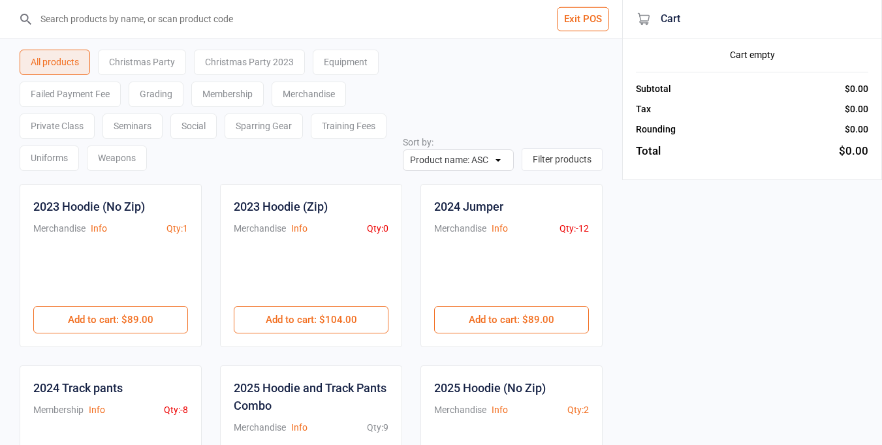
click at [241, 99] on div "Membership" at bounding box center [227, 94] width 72 height 25
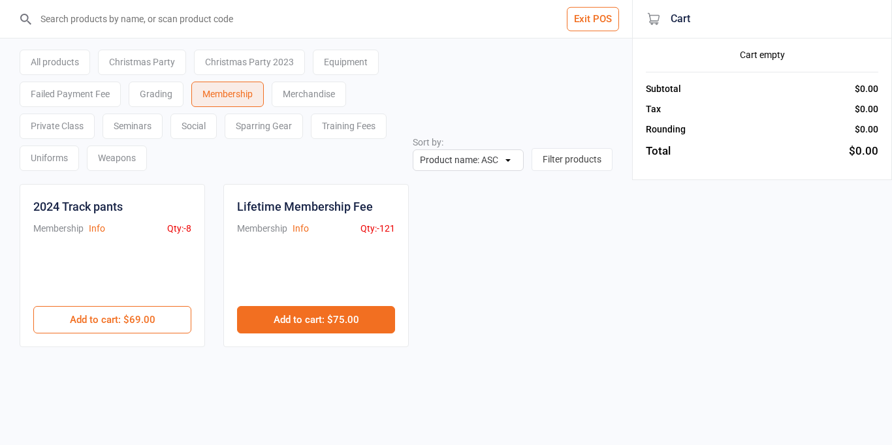
click at [301, 322] on button "Add to cart : $75.00" at bounding box center [316, 319] width 158 height 27
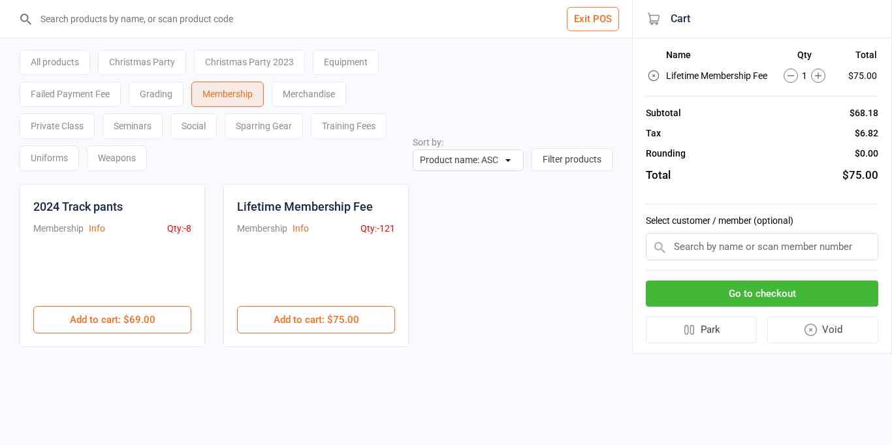
click at [732, 246] on input "text" at bounding box center [762, 246] width 233 height 27
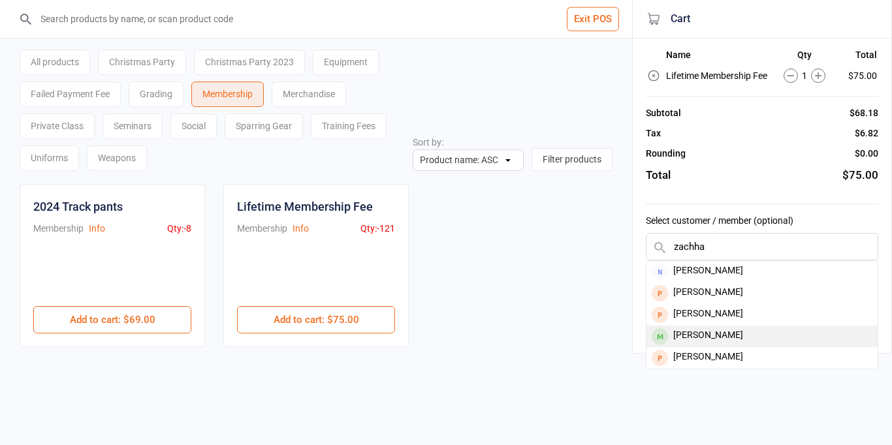
type input "zachha"
click at [743, 337] on div "[PERSON_NAME]" at bounding box center [762, 337] width 231 height 22
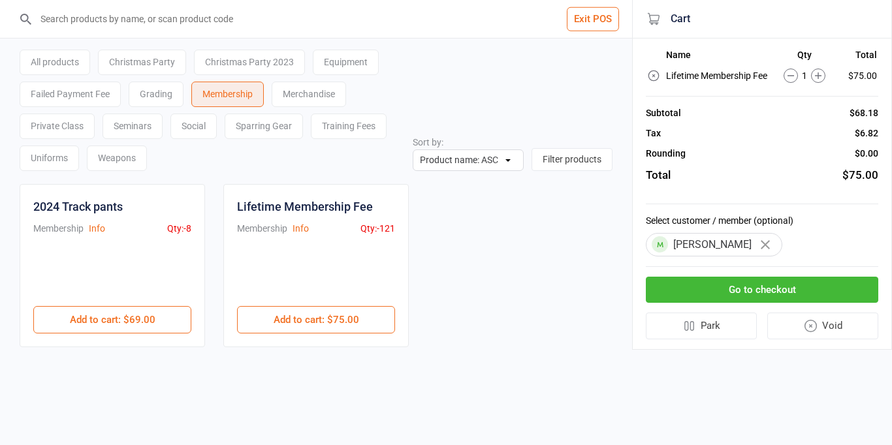
click at [756, 290] on button "Go to checkout" at bounding box center [762, 290] width 233 height 27
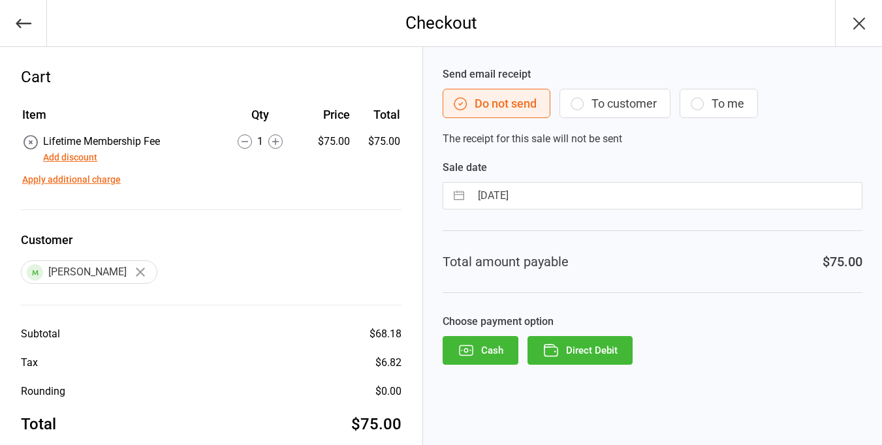
click at [570, 348] on button "Direct Debit" at bounding box center [580, 350] width 105 height 29
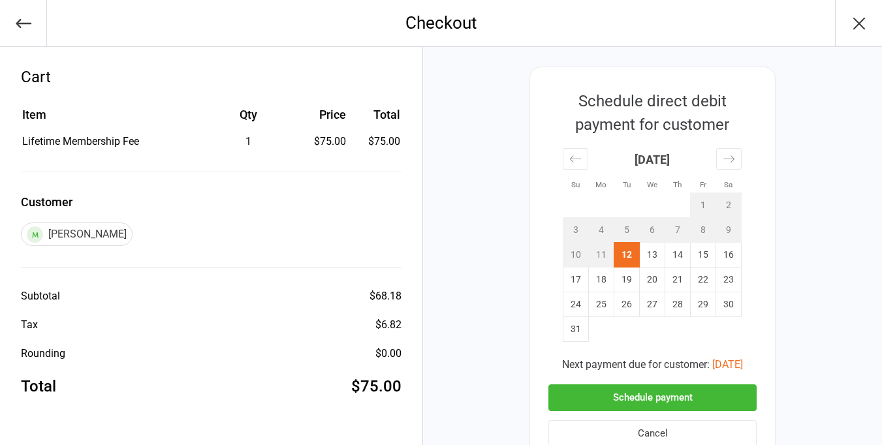
click at [639, 392] on button "Schedule payment" at bounding box center [653, 398] width 208 height 27
